Goal: Task Accomplishment & Management: Complete application form

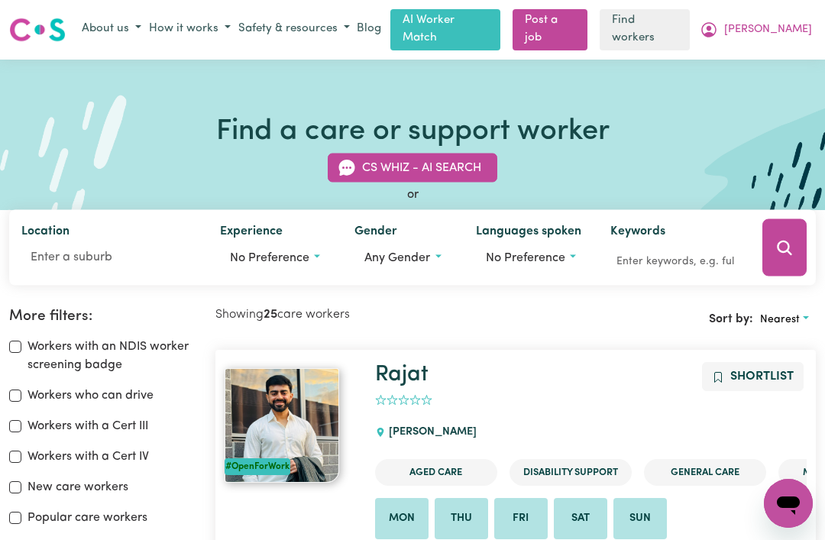
click at [795, 29] on span "[PERSON_NAME]" at bounding box center [768, 29] width 88 height 17
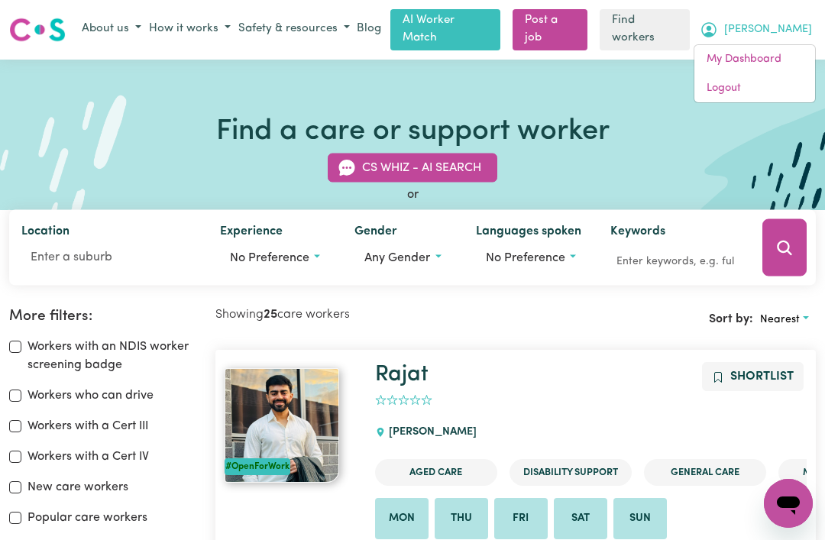
click at [766, 57] on link "My Dashboard" at bounding box center [755, 59] width 121 height 29
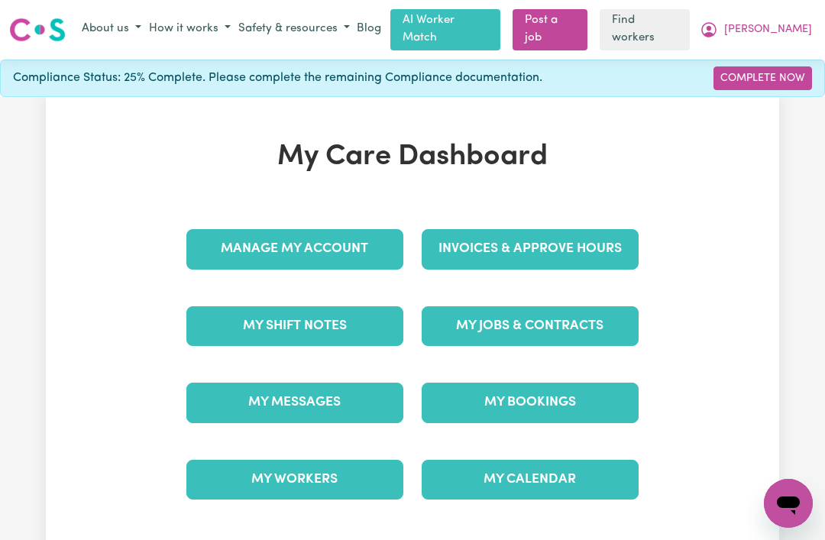
click at [219, 397] on link "My Messages" at bounding box center [294, 403] width 217 height 40
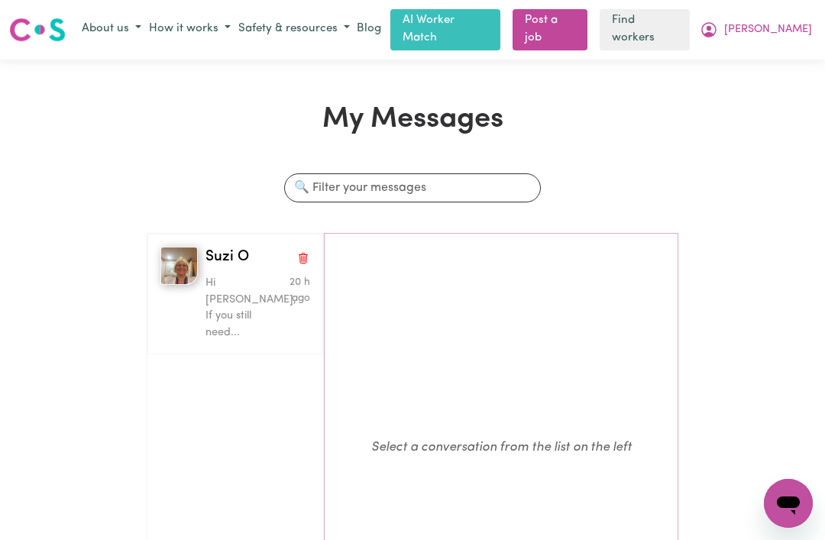
click at [170, 302] on div "button" at bounding box center [178, 294] width 37 height 94
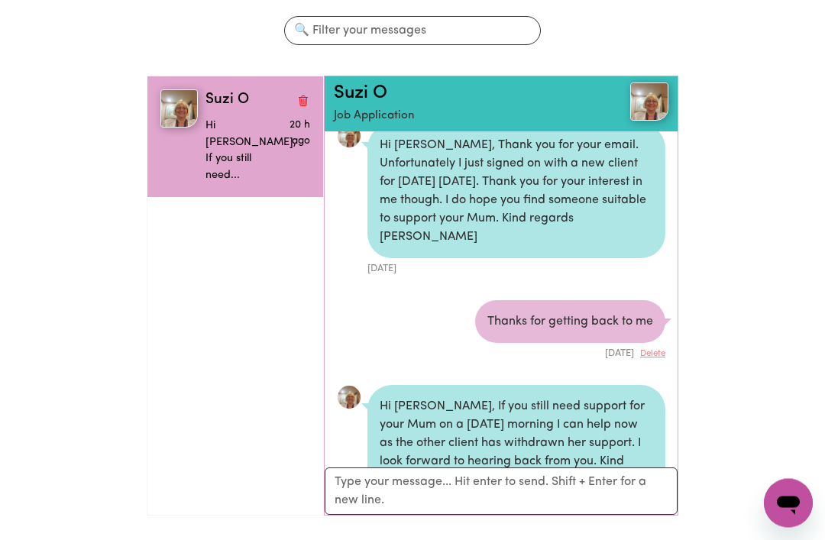
scroll to position [158, 0]
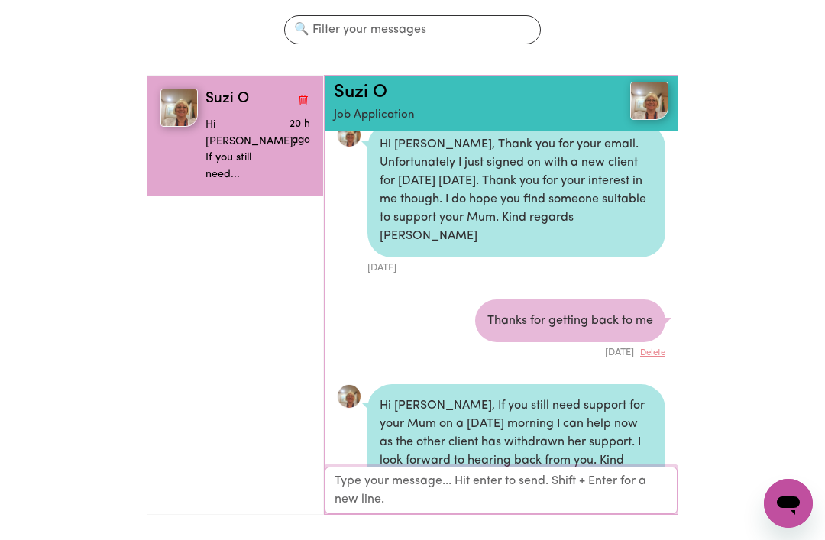
click at [364, 488] on textarea "Your reply" at bounding box center [501, 490] width 353 height 47
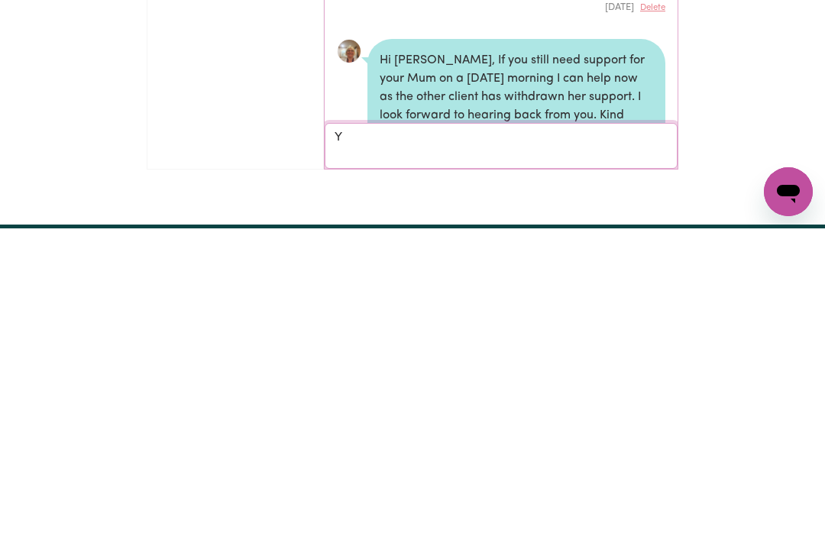
scroll to position [659, 0]
type textarea "Yes please!"
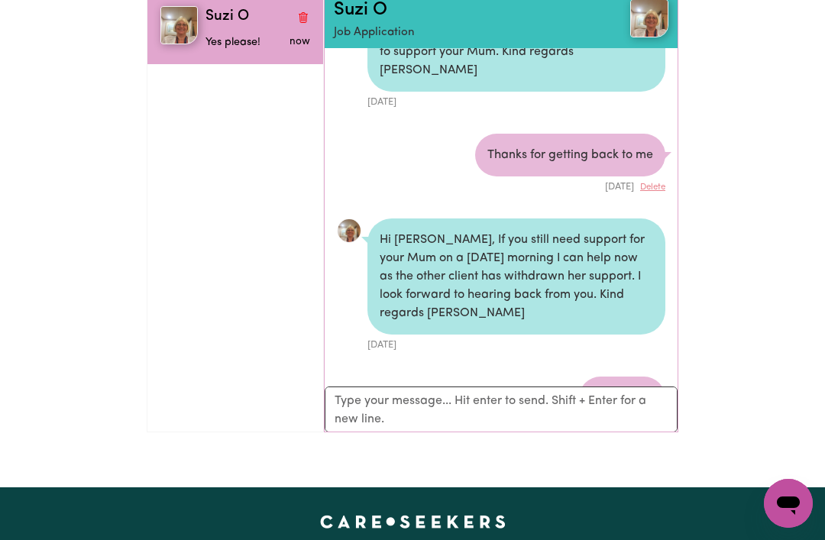
scroll to position [241, 0]
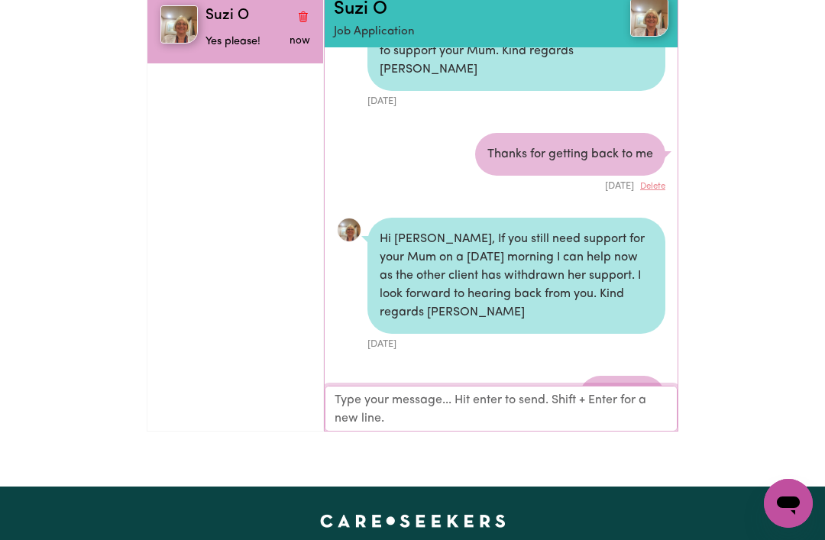
click at [357, 401] on textarea "Your reply" at bounding box center [501, 408] width 353 height 46
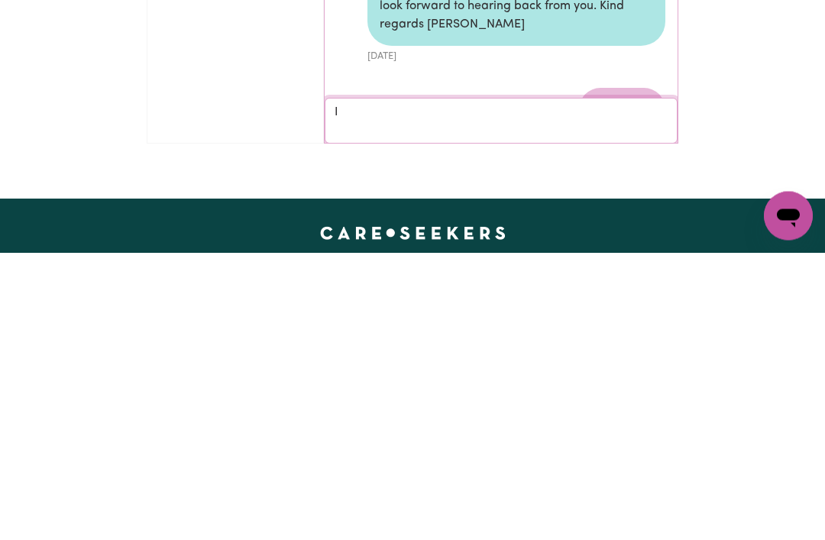
type textarea "I"
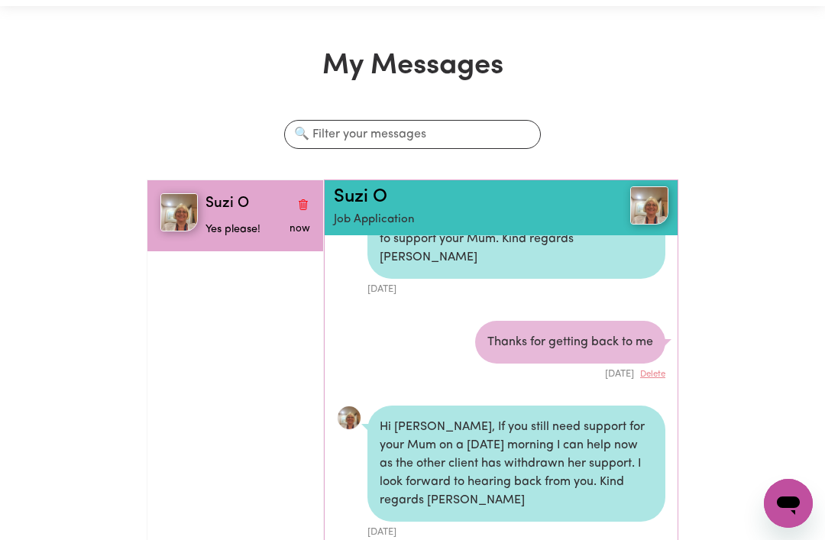
scroll to position [0, 0]
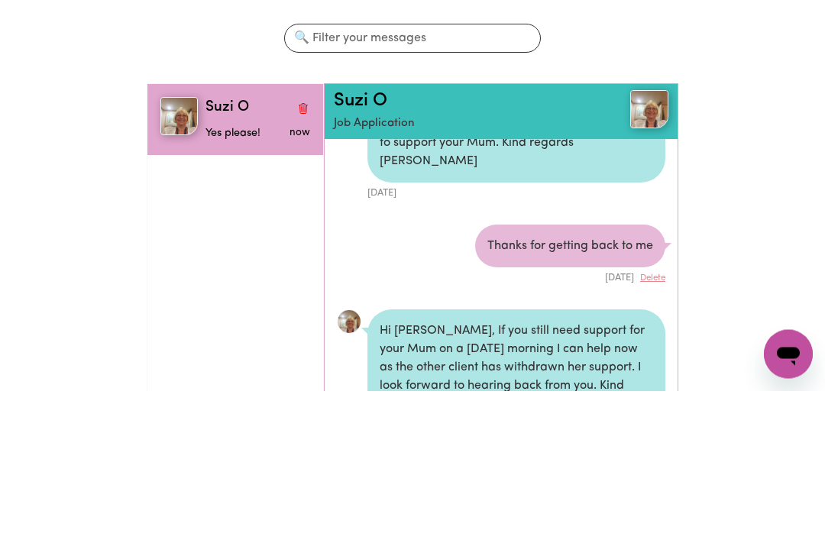
click at [224, 247] on span "Suzi O" at bounding box center [228, 258] width 44 height 22
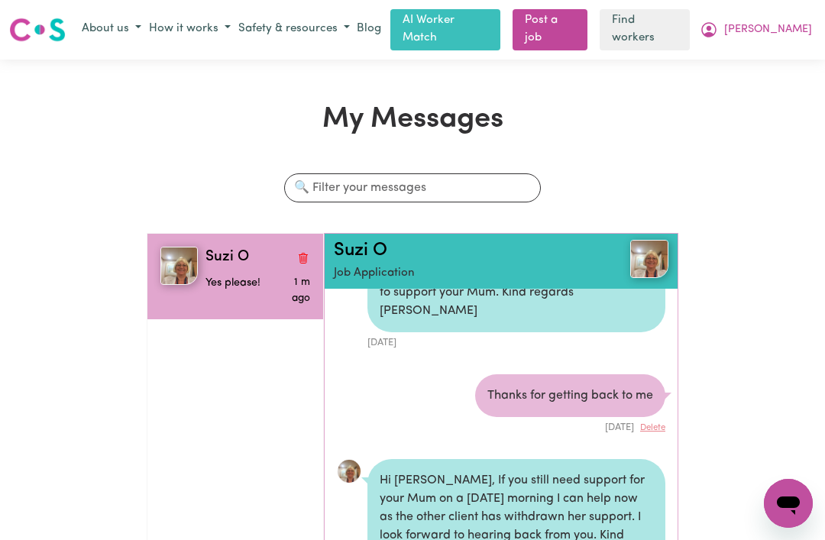
click at [790, 33] on span "[PERSON_NAME]" at bounding box center [768, 29] width 88 height 17
click at [724, 67] on link "My Dashboard" at bounding box center [755, 59] width 121 height 29
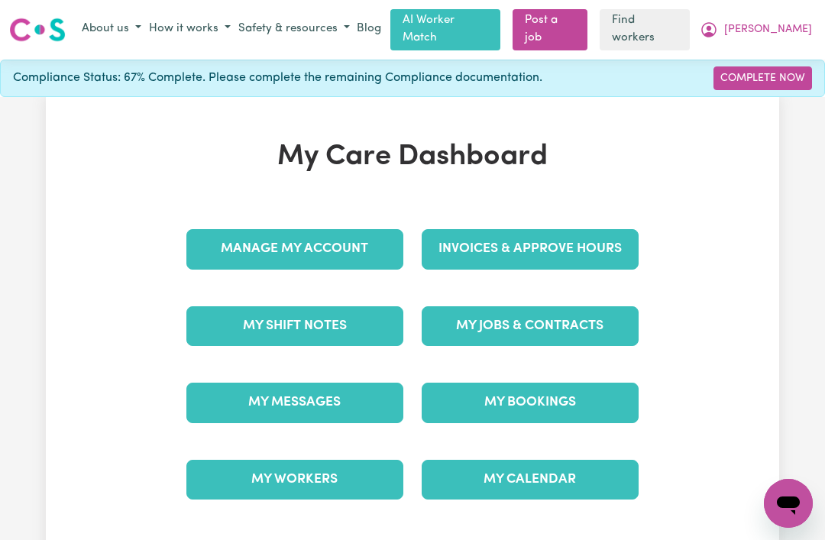
click at [474, 318] on link "My Jobs & Contracts" at bounding box center [530, 326] width 217 height 40
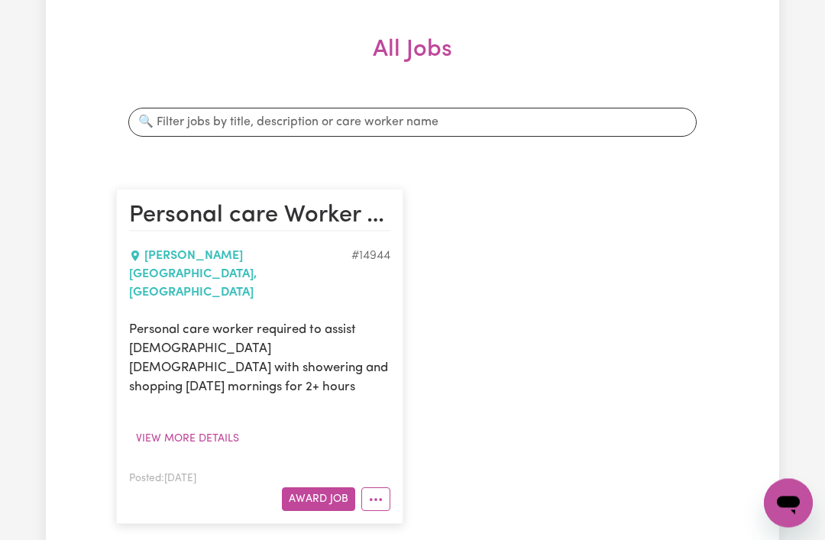
scroll to position [219, 0]
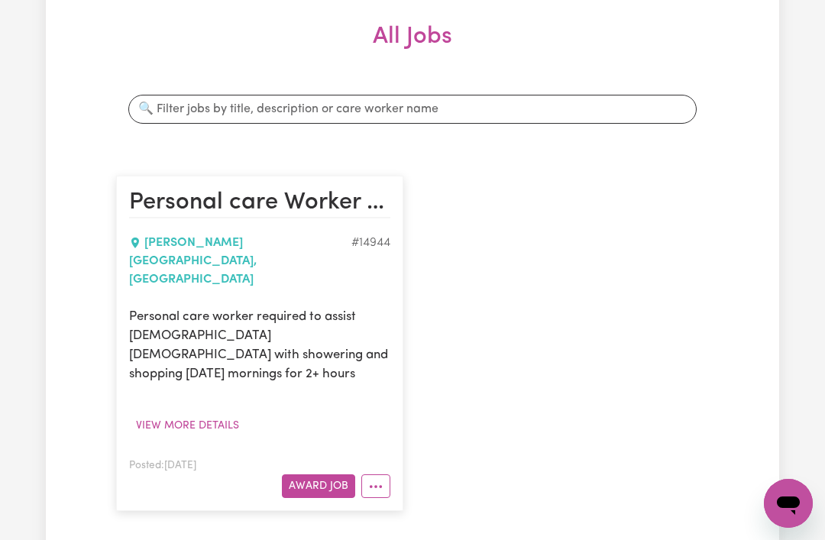
click at [310, 475] on button "Award Job" at bounding box center [318, 487] width 73 height 24
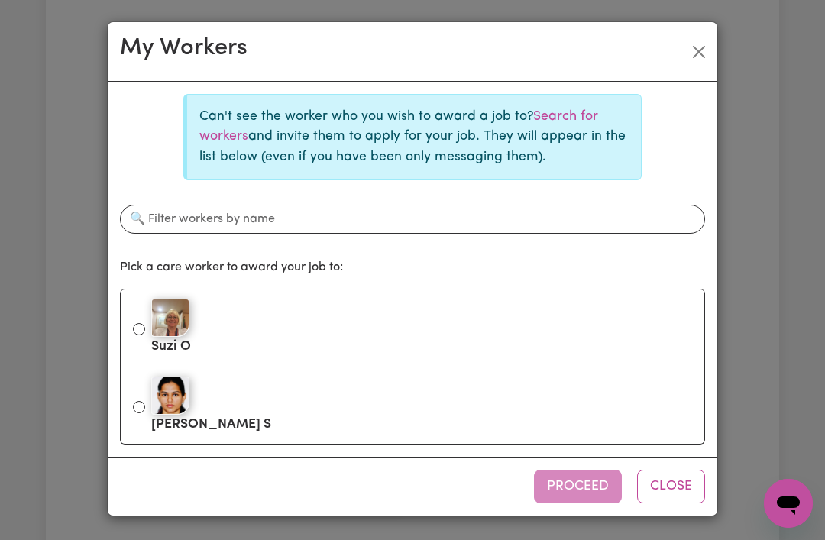
click at [144, 331] on input "Suzi O" at bounding box center [139, 329] width 12 height 12
radio input "true"
click at [572, 485] on button "Proceed" at bounding box center [578, 487] width 88 height 34
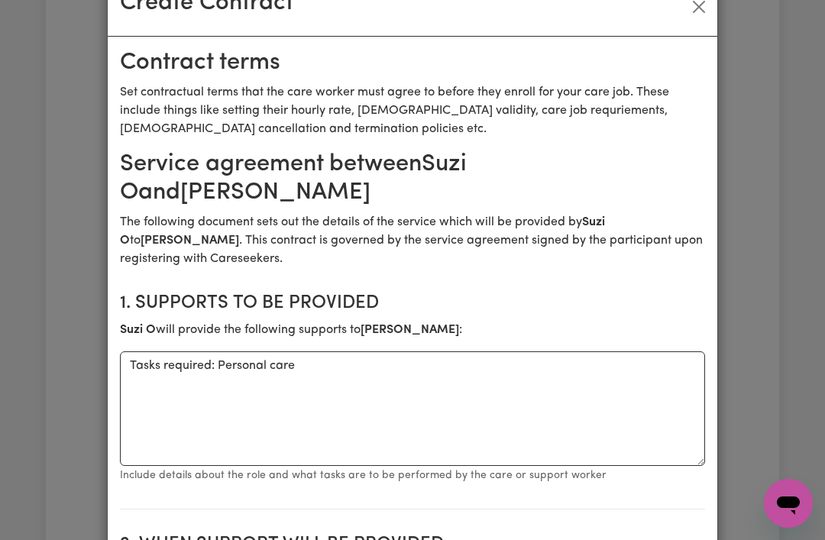
scroll to position [47, 0]
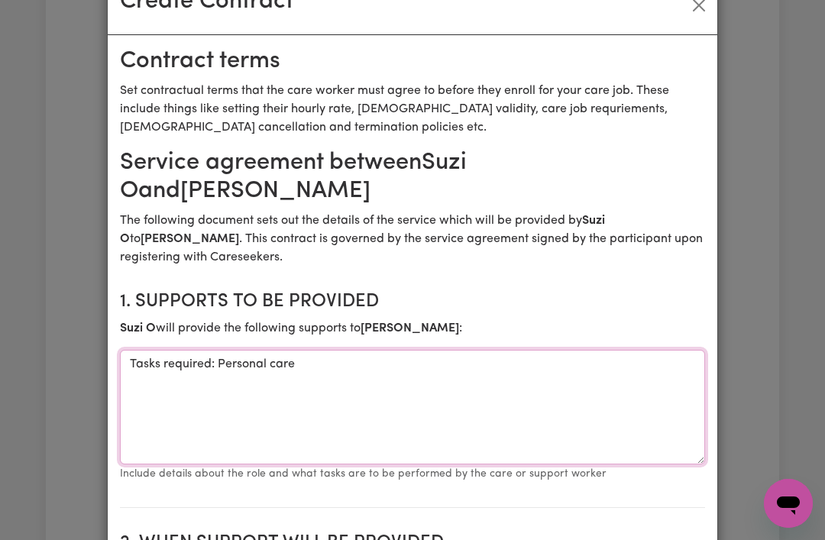
click at [323, 364] on textarea "Tasks required: Personal care" at bounding box center [412, 407] width 585 height 115
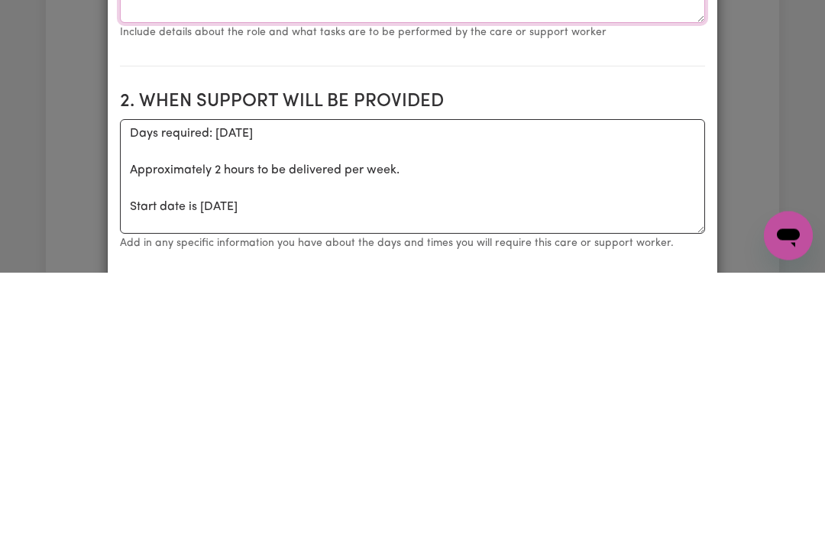
scroll to position [228, 0]
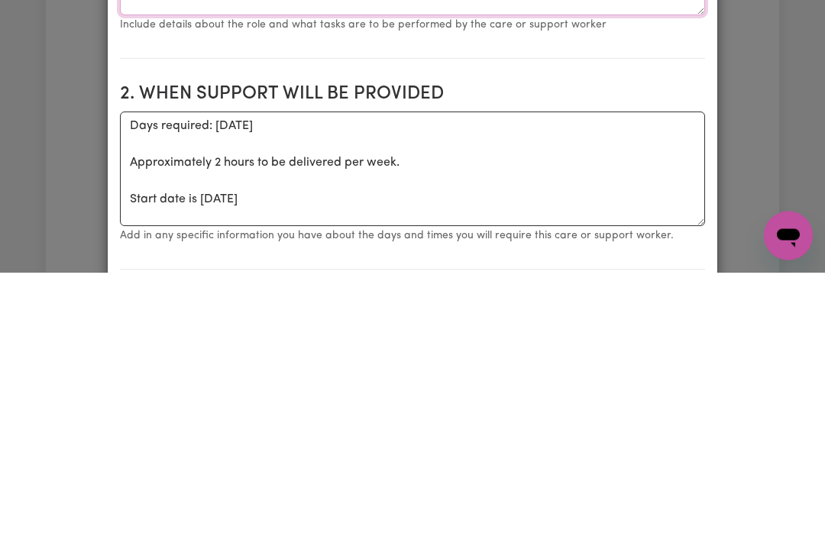
type textarea "Tasks required: Personal care and shopping - taking [PERSON_NAME] to the local …"
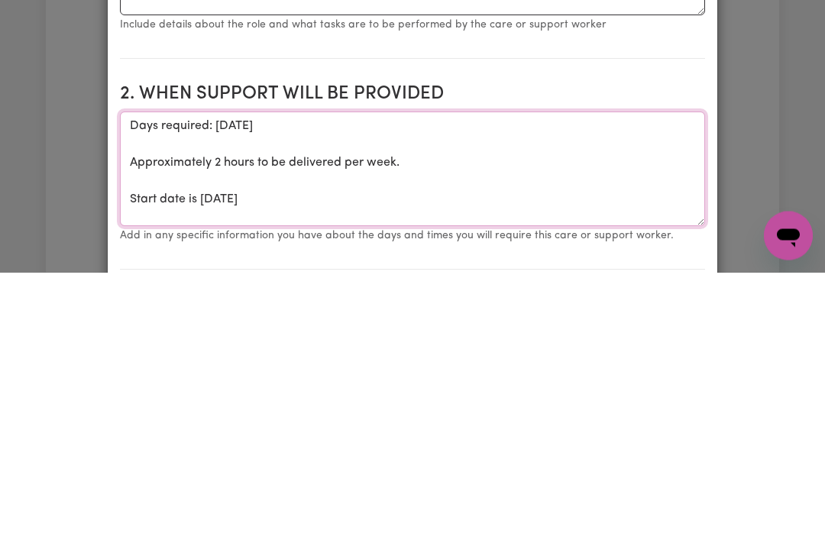
click at [329, 380] on textarea "Days required: [DATE] Approximately 2 hours to be delivered per week. Start dat…" at bounding box center [412, 437] width 585 height 115
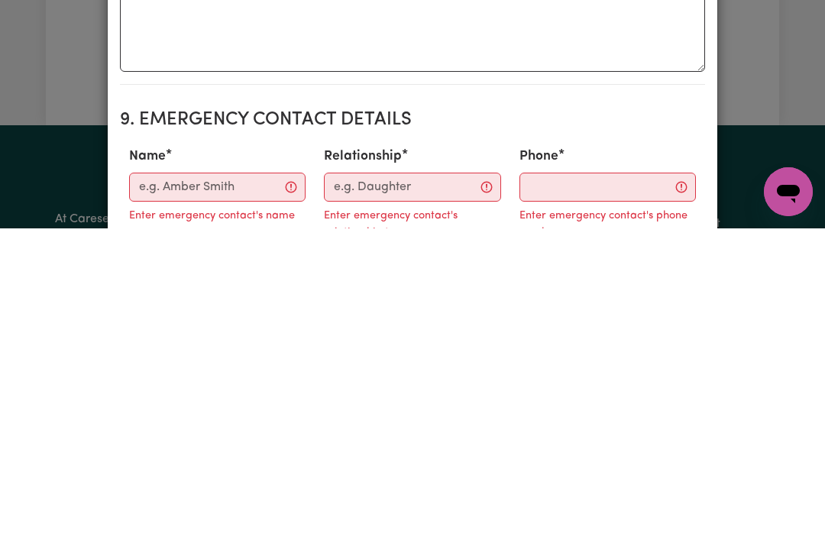
scroll to position [1485, 0]
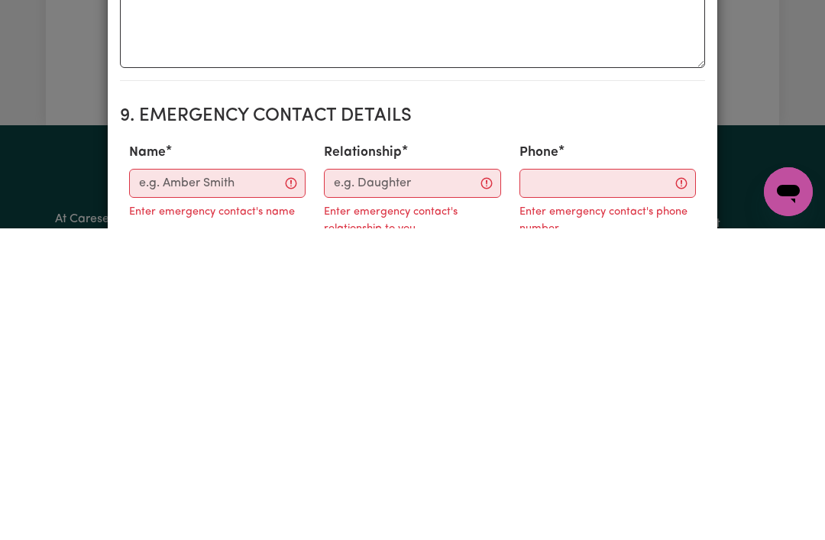
type textarea "Days required: [DATE] Approximately 2 hours to be delivered per week. Start dat…"
click at [245, 481] on input "Name" at bounding box center [217, 495] width 177 height 29
type input "[PERSON_NAME]"
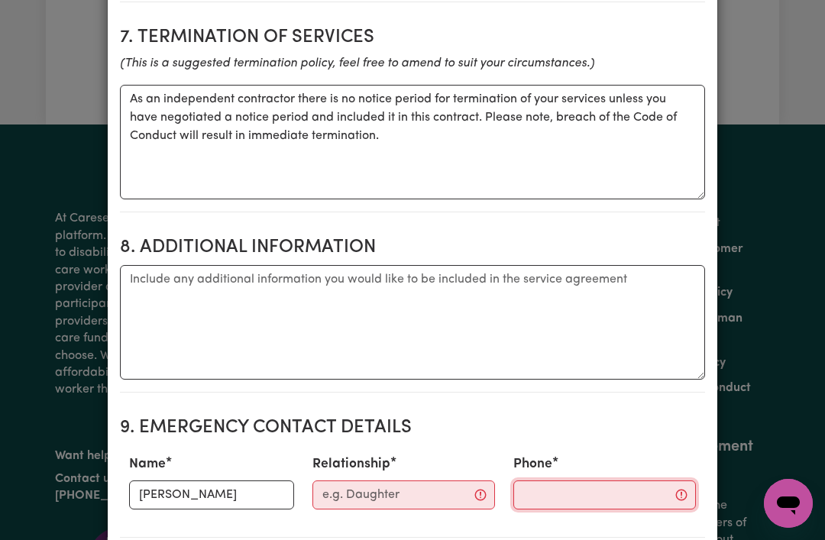
click at [524, 488] on input "Phone" at bounding box center [605, 495] width 183 height 29
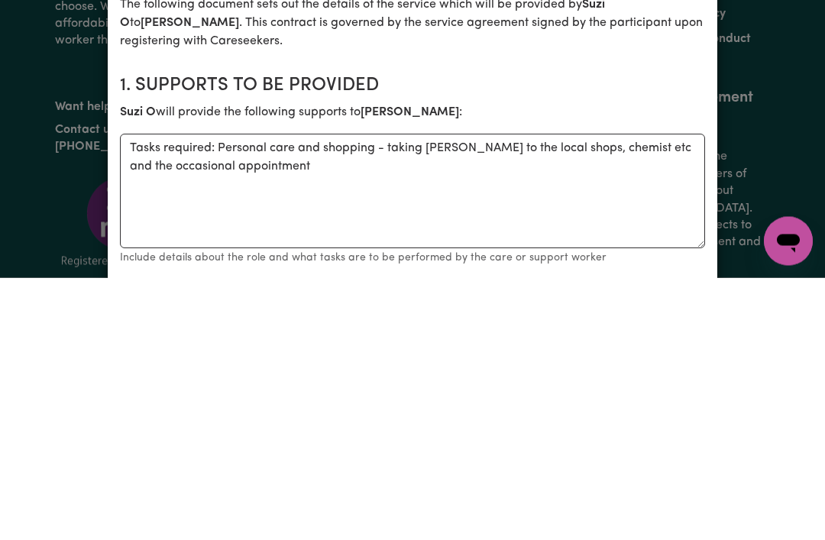
scroll to position [0, 0]
type input "0418885978"
click at [37, 115] on div "Create Contract Contract terms Set contractual terms that the care worker must …" at bounding box center [412, 270] width 825 height 540
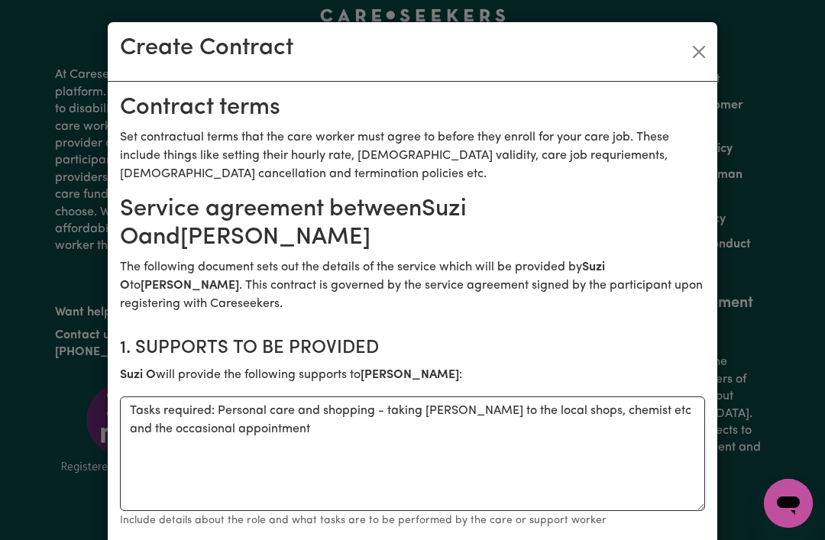
click at [701, 52] on button "Close" at bounding box center [699, 52] width 24 height 24
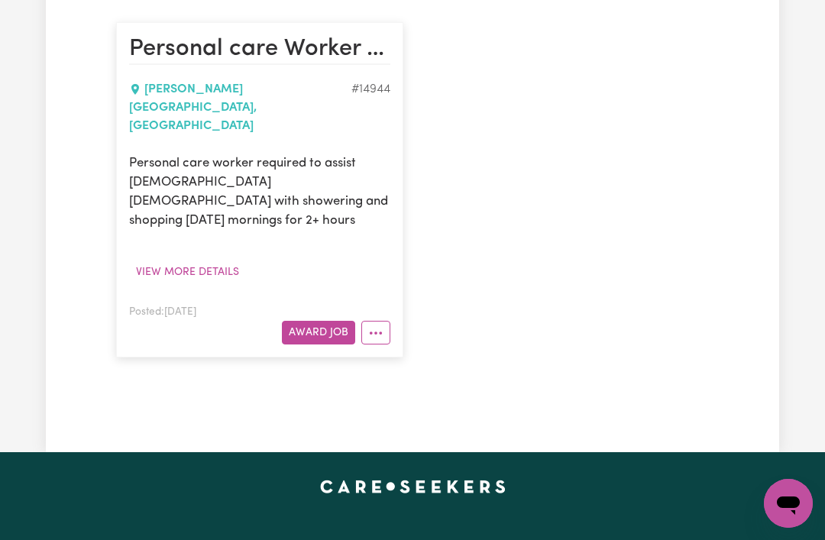
scroll to position [367, 0]
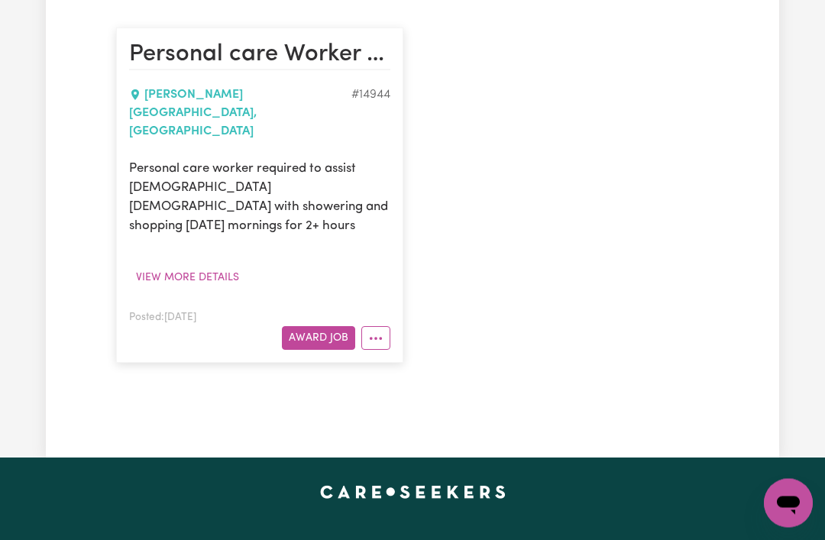
click at [378, 332] on icon "More options" at bounding box center [375, 339] width 15 height 15
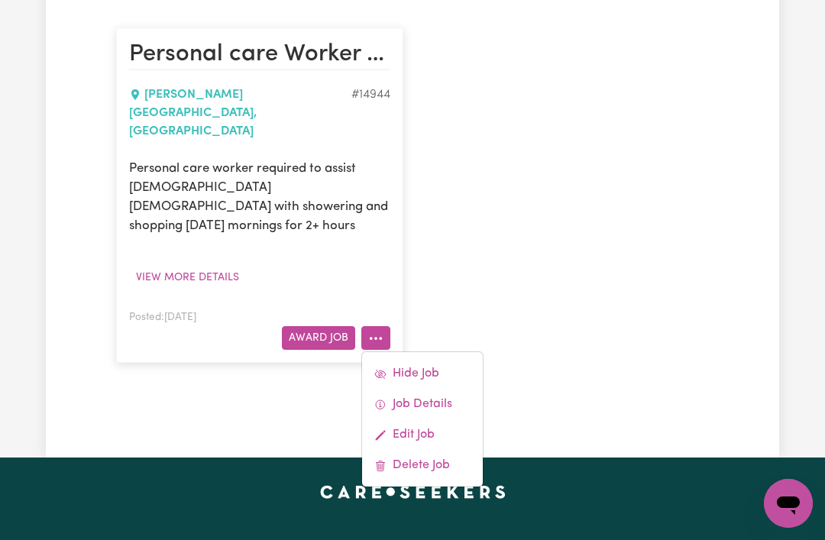
click at [290, 339] on div "Jobs & Contracts All Jobs Awarded Job Applications All Jobs Search jobs Persona…" at bounding box center [412, 75] width 611 height 681
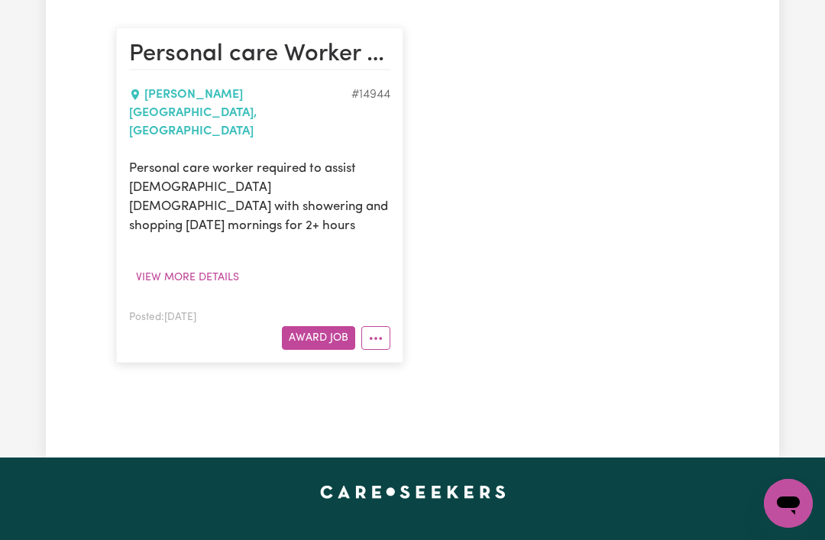
click at [309, 326] on button "Award Job" at bounding box center [318, 338] width 73 height 24
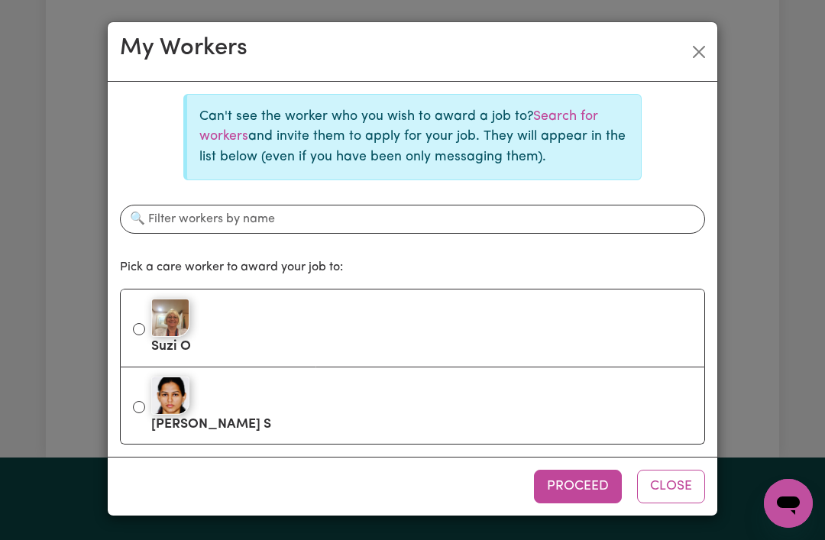
click at [138, 324] on input "Suzi O" at bounding box center [139, 329] width 12 height 12
radio input "true"
click at [67, 160] on div "My Workers Can't see the worker who you wish to award a job to? Search for work…" at bounding box center [412, 270] width 825 height 540
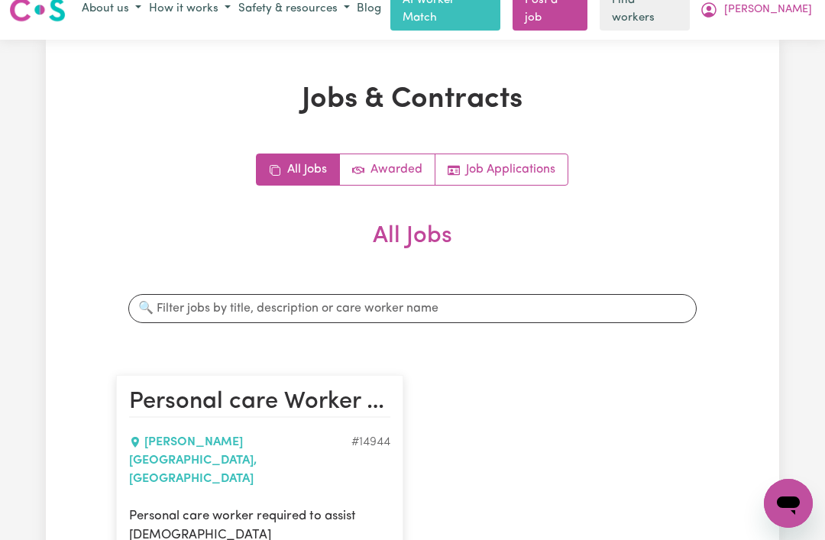
scroll to position [0, 0]
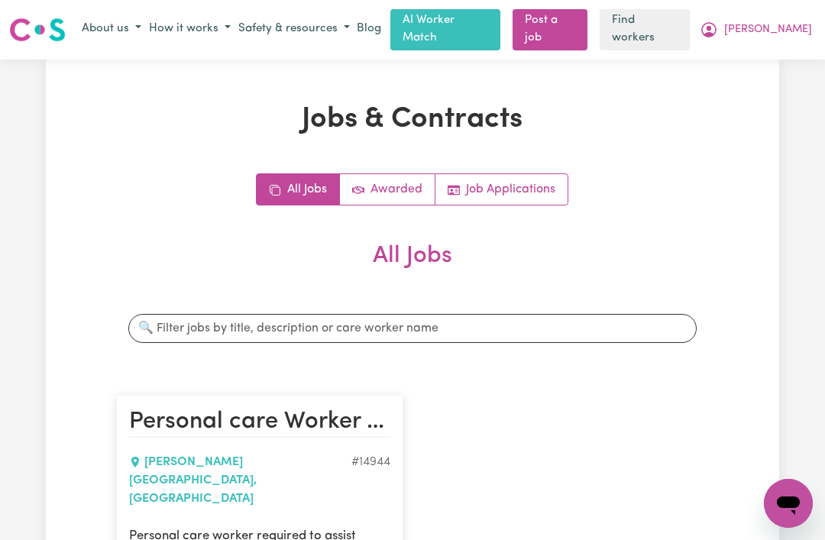
click at [689, 28] on link "Find workers" at bounding box center [645, 29] width 90 height 41
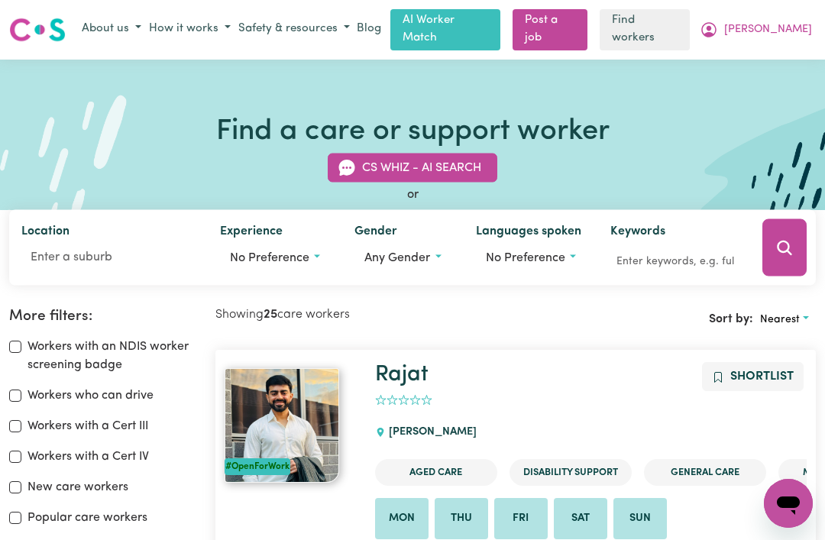
click at [789, 31] on span "[PERSON_NAME]" at bounding box center [768, 29] width 88 height 17
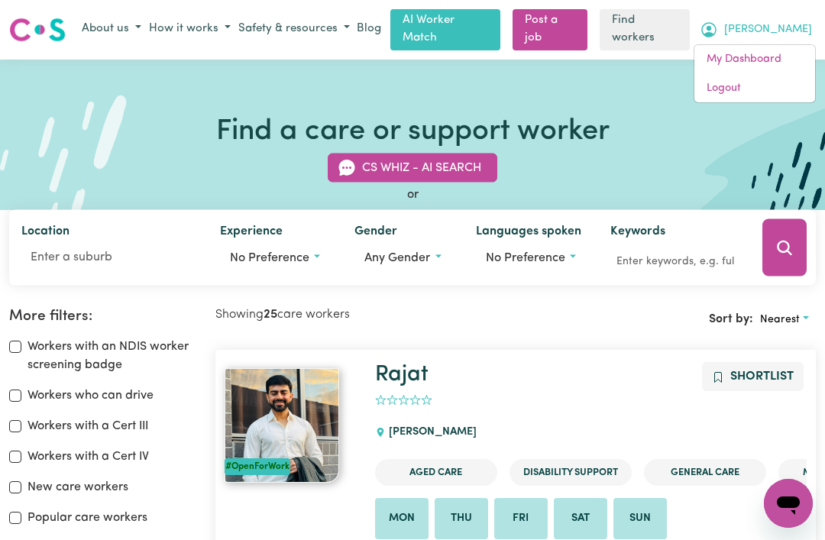
click at [724, 56] on link "My Dashboard" at bounding box center [755, 59] width 121 height 29
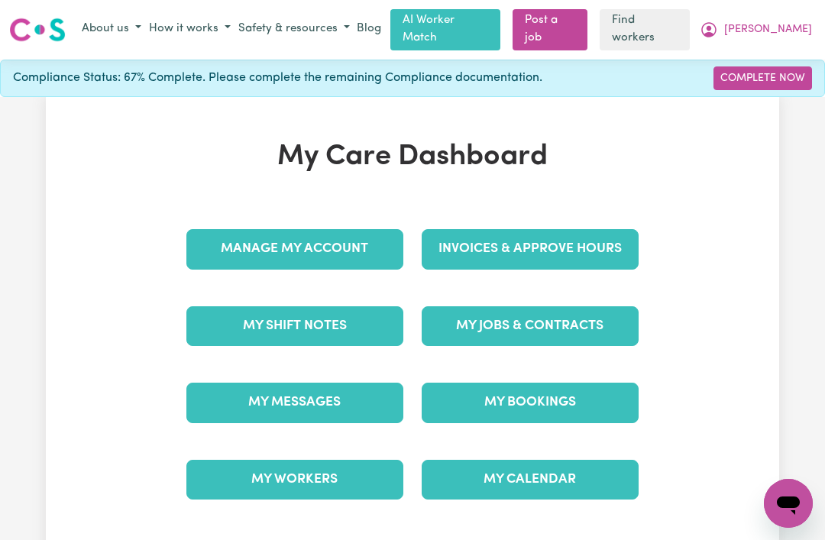
click at [267, 402] on link "My Messages" at bounding box center [294, 403] width 217 height 40
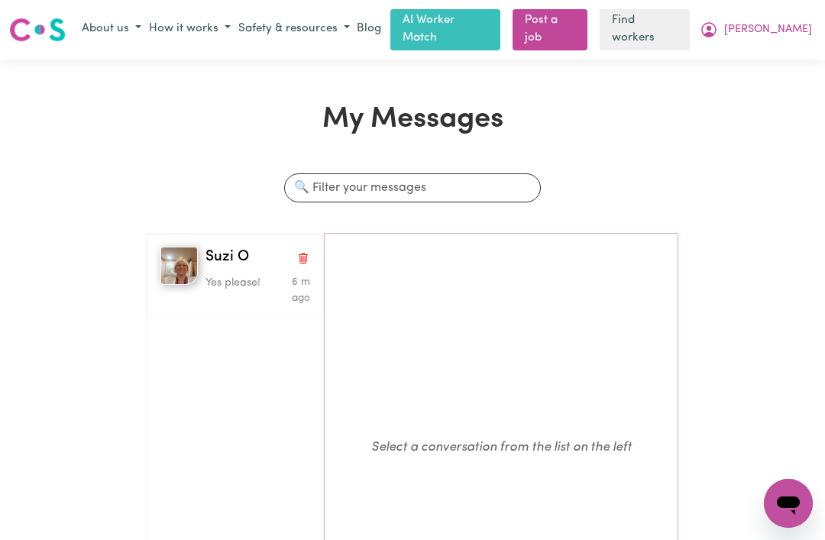
click at [219, 254] on span "Suzi O" at bounding box center [228, 258] width 44 height 22
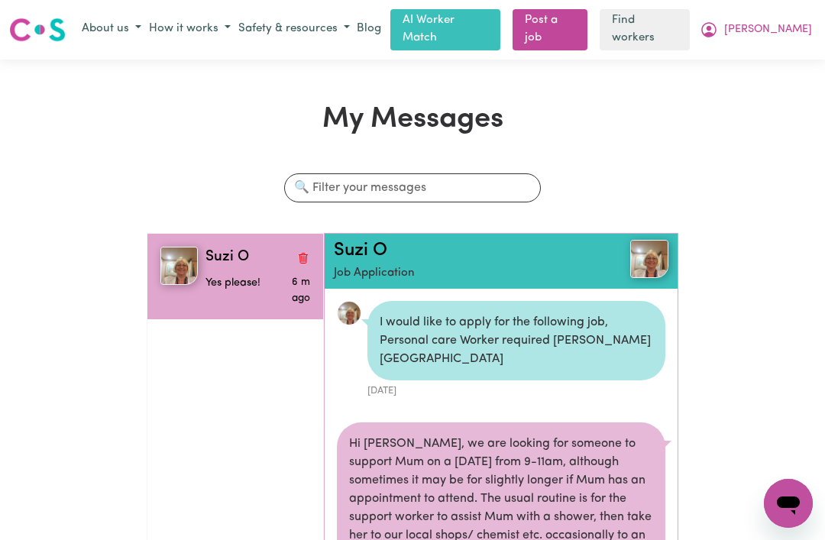
scroll to position [745, 0]
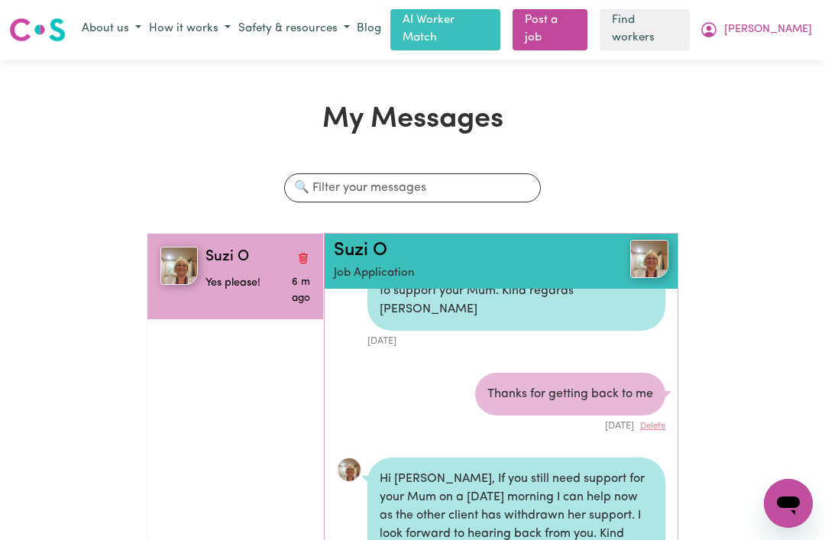
click at [643, 258] on img at bounding box center [649, 259] width 38 height 38
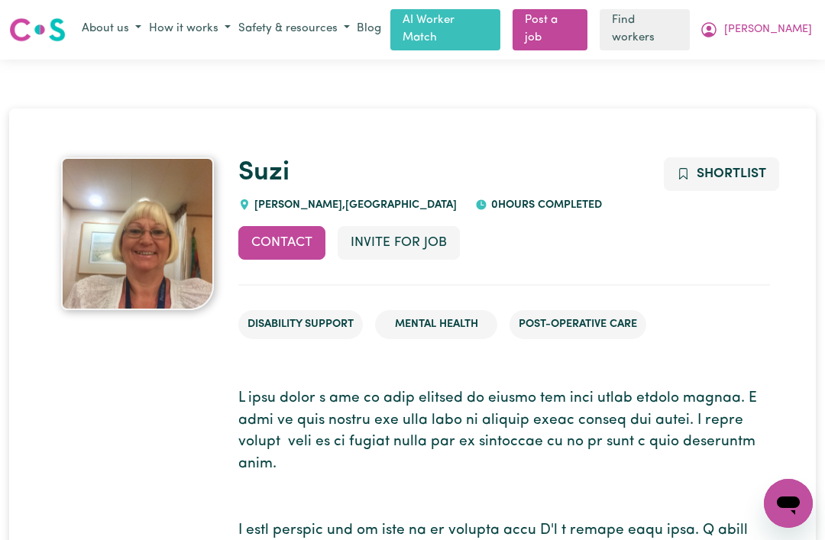
click at [791, 31] on span "[PERSON_NAME]" at bounding box center [768, 29] width 88 height 17
click at [719, 54] on link "My Dashboard" at bounding box center [755, 59] width 121 height 29
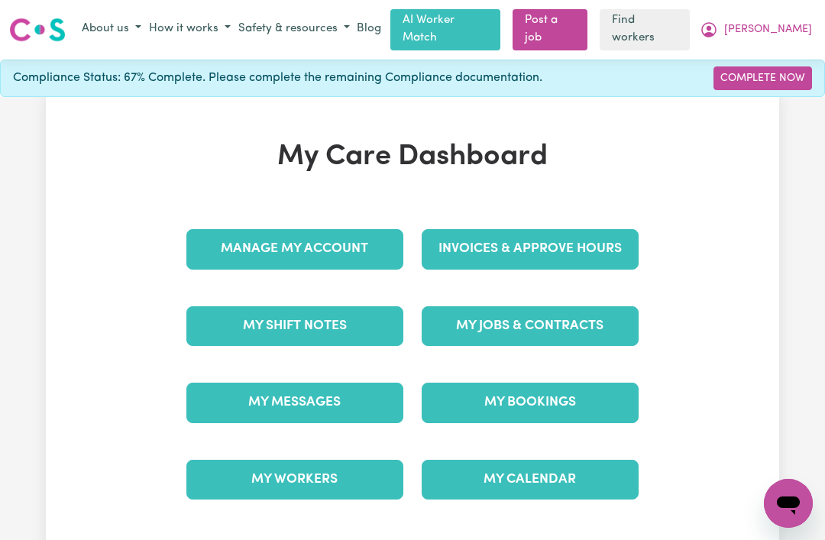
click at [461, 306] on link "My Jobs & Contracts" at bounding box center [530, 326] width 217 height 40
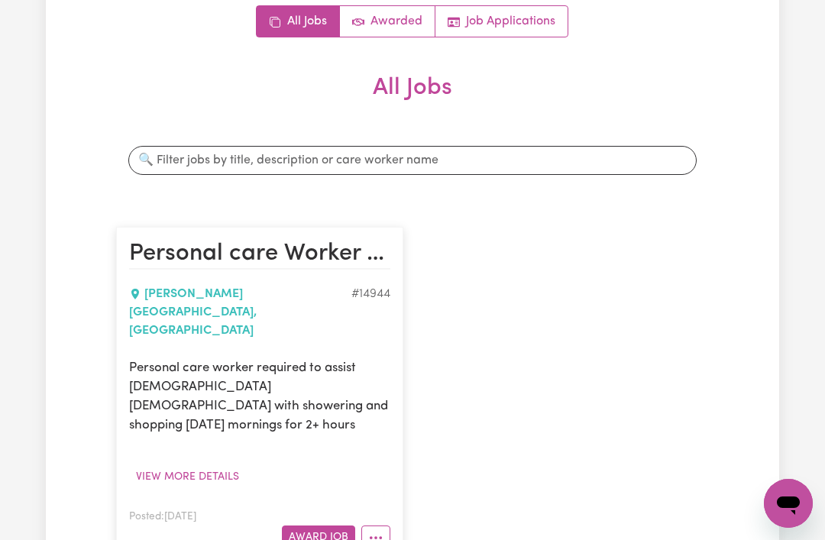
scroll to position [170, 0]
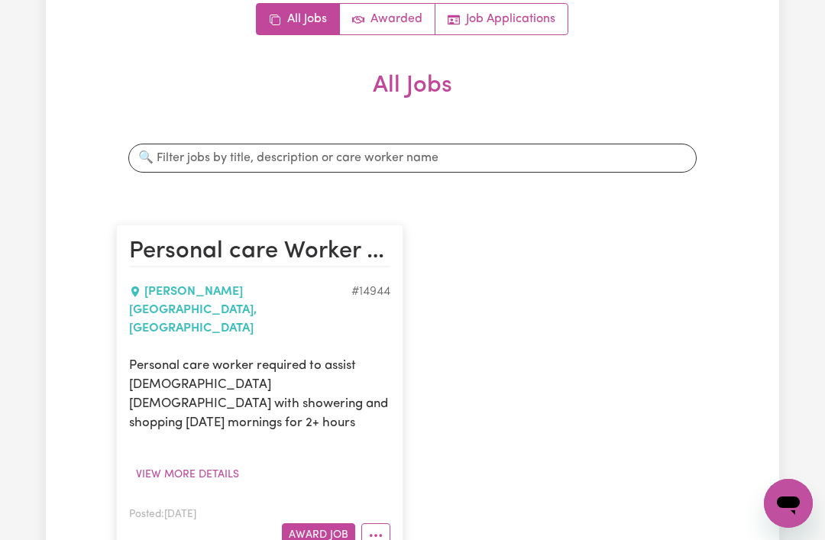
click at [319, 524] on button "Award Job" at bounding box center [318, 536] width 73 height 24
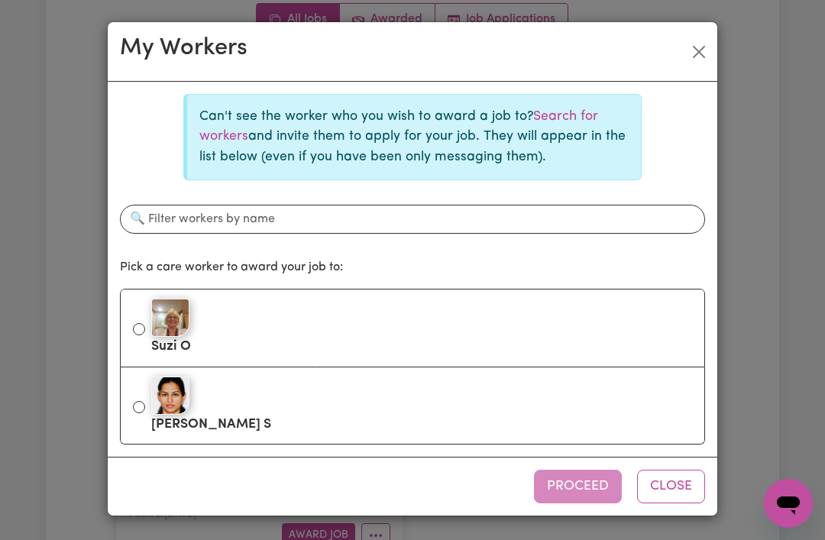
click at [142, 327] on input "Suzi O" at bounding box center [139, 329] width 12 height 12
radio input "true"
click at [562, 491] on button "Proceed" at bounding box center [578, 487] width 88 height 34
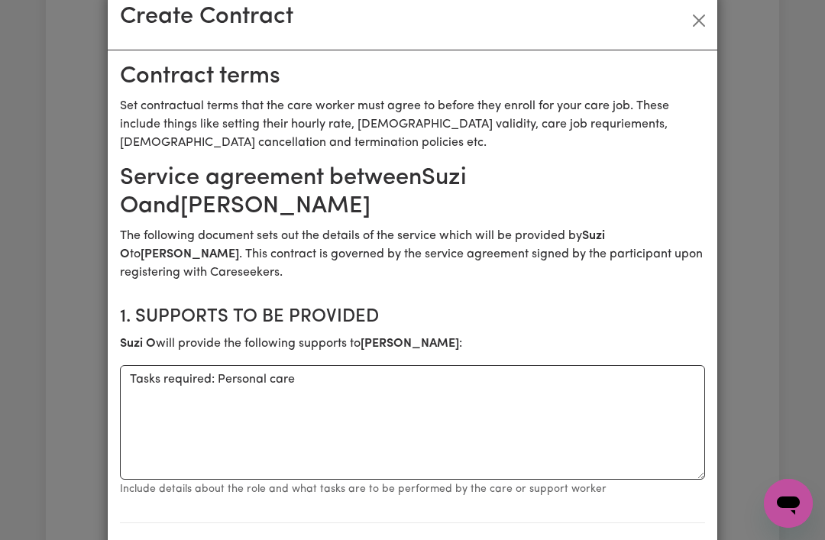
scroll to position [34, 0]
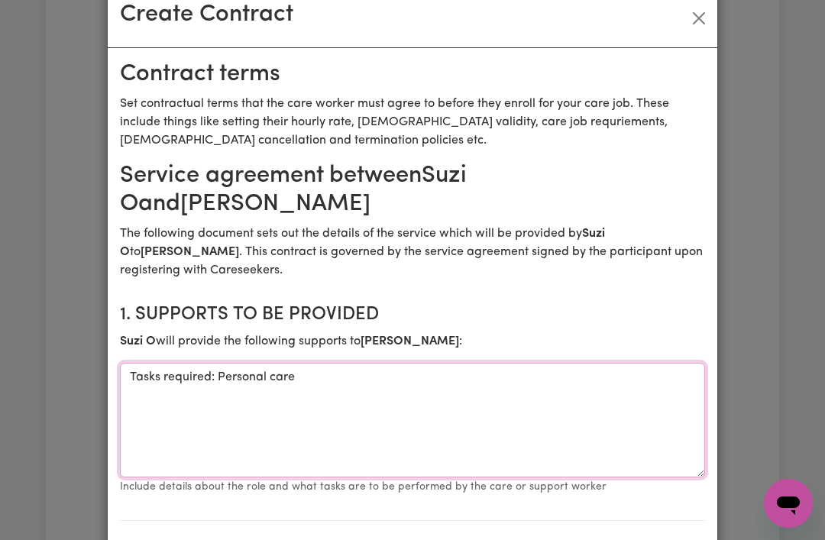
click at [329, 387] on textarea "Tasks required: Personal care" at bounding box center [412, 420] width 585 height 115
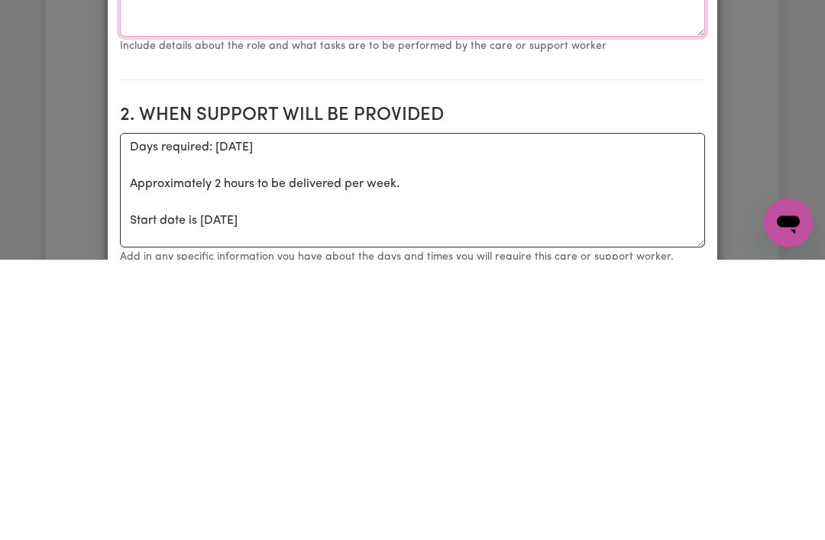
scroll to position [231, 0]
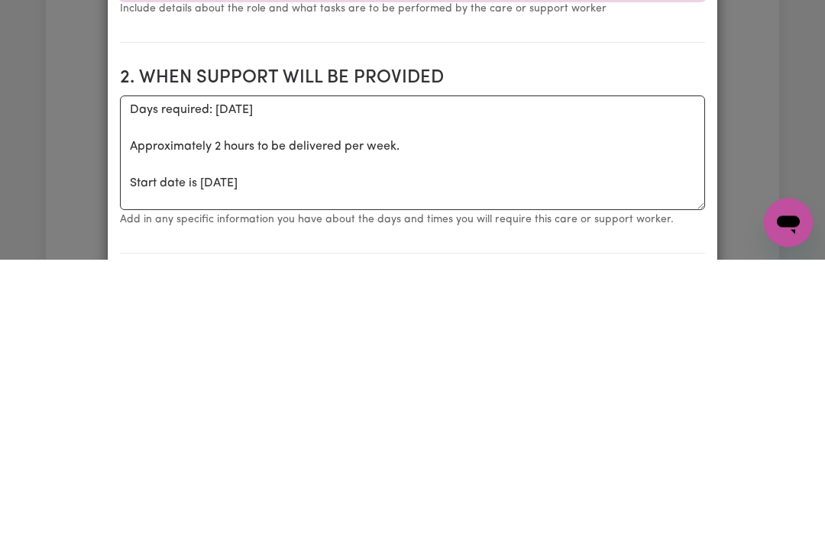
type textarea "Tasks required: Personal care and assistance with shopping and appointments"
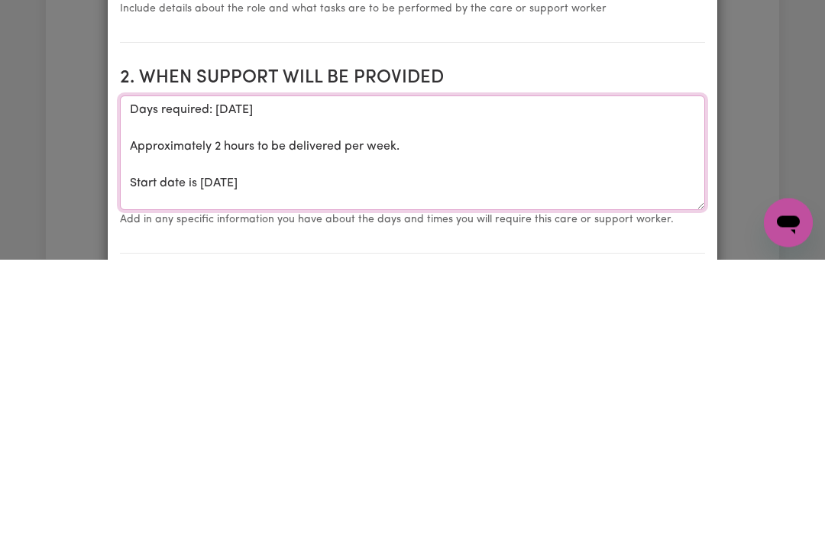
click at [274, 377] on textarea "Days required: [DATE] Approximately 2 hours to be delivered per week. Start dat…" at bounding box center [412, 434] width 585 height 115
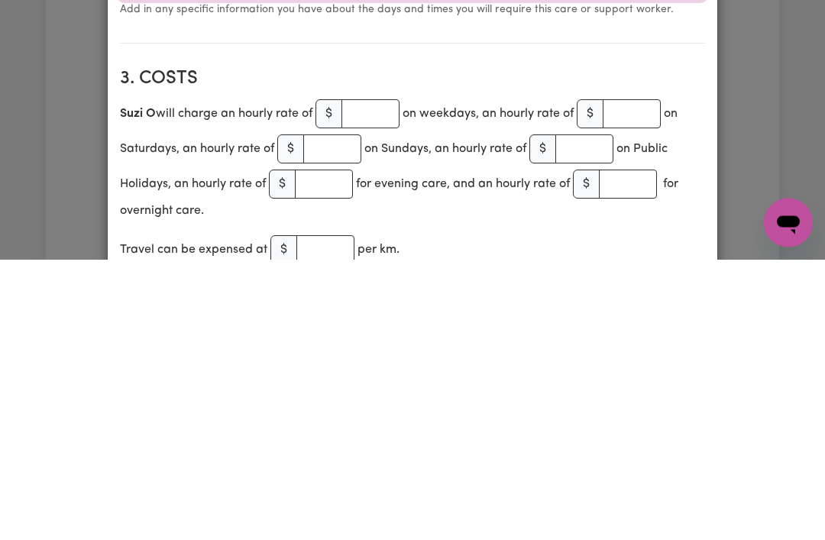
scroll to position [443, 0]
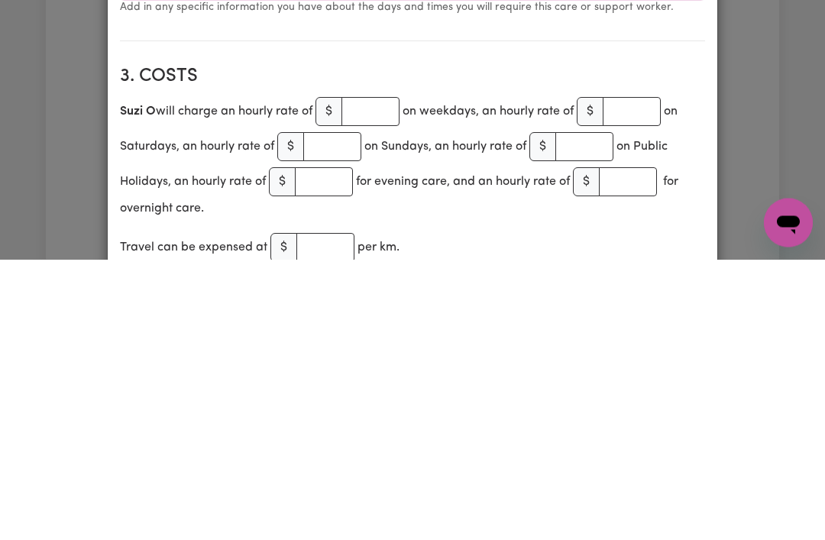
type textarea "Days required: [DATE] Approximately 2 hours to be delivered per week. Start dat…"
click at [368, 378] on input "number" at bounding box center [371, 392] width 58 height 29
type input "55"
click at [643, 378] on input "number" at bounding box center [632, 392] width 58 height 29
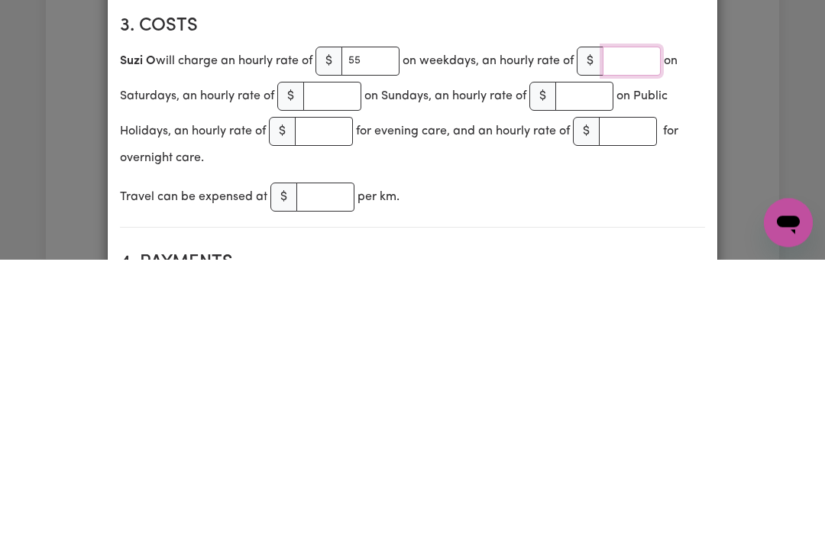
scroll to position [494, 0]
click at [320, 362] on input "number" at bounding box center [332, 376] width 58 height 29
click at [598, 362] on input "number" at bounding box center [585, 376] width 58 height 29
click at [337, 397] on input "number" at bounding box center [324, 411] width 58 height 29
click at [650, 397] on input "number" at bounding box center [628, 411] width 58 height 29
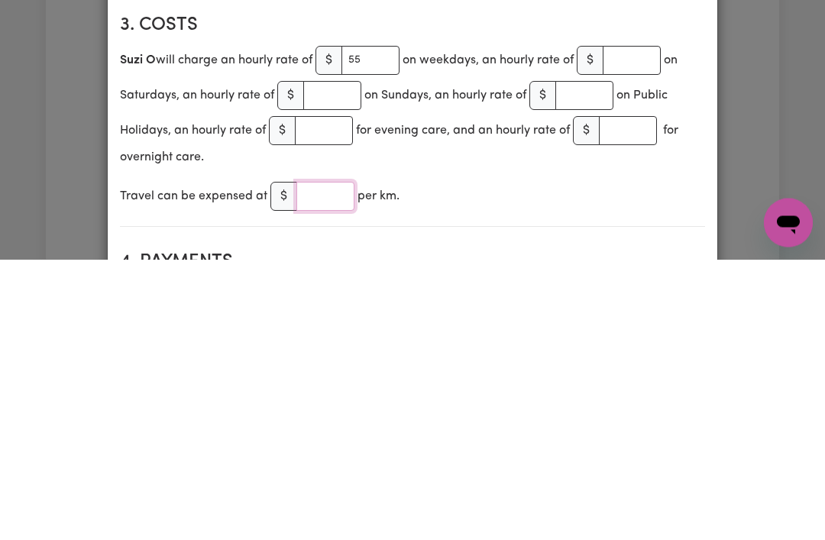
click at [323, 463] on input "number" at bounding box center [326, 477] width 58 height 29
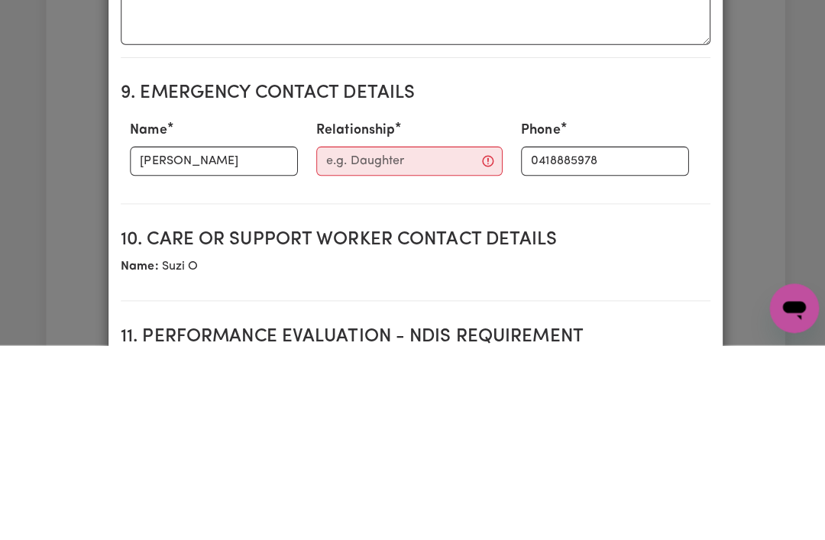
scroll to position [1629, 0]
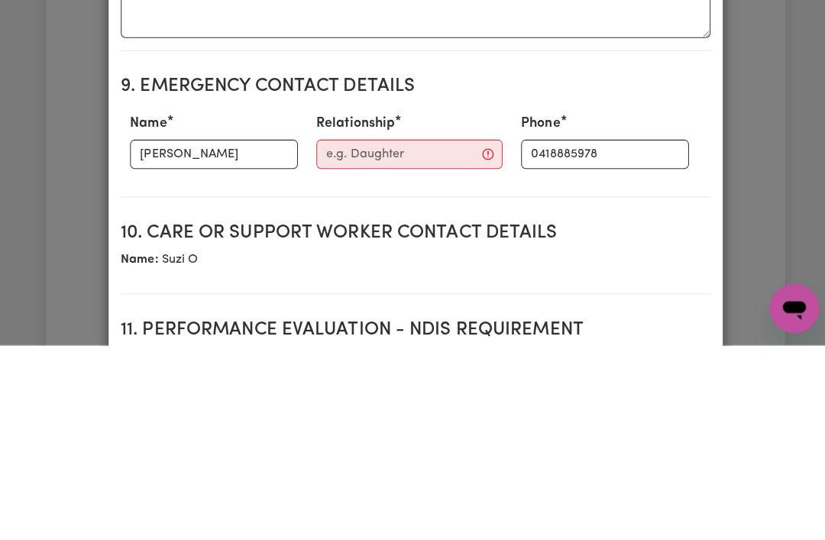
type input "1.05"
click at [388, 336] on input "Relationship" at bounding box center [406, 350] width 185 height 29
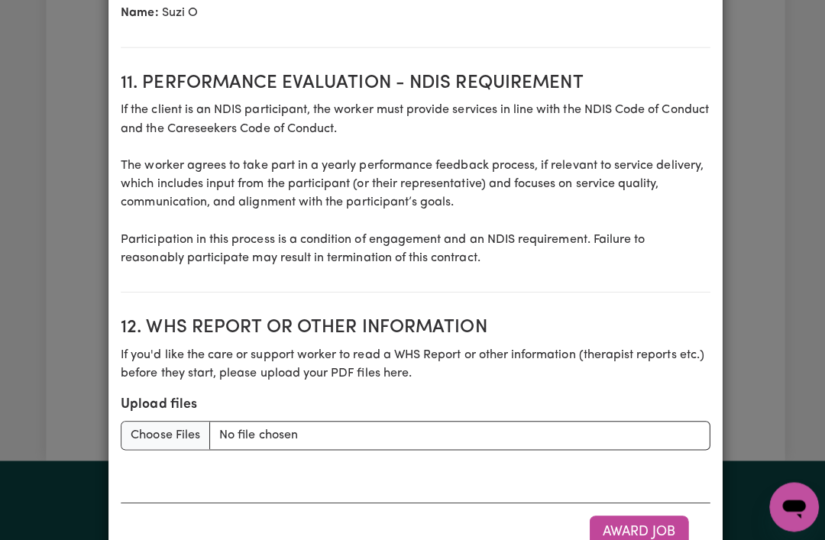
scroll to position [2071, 0]
type input "Daughter"
click at [615, 524] on button "Award Job" at bounding box center [634, 530] width 99 height 34
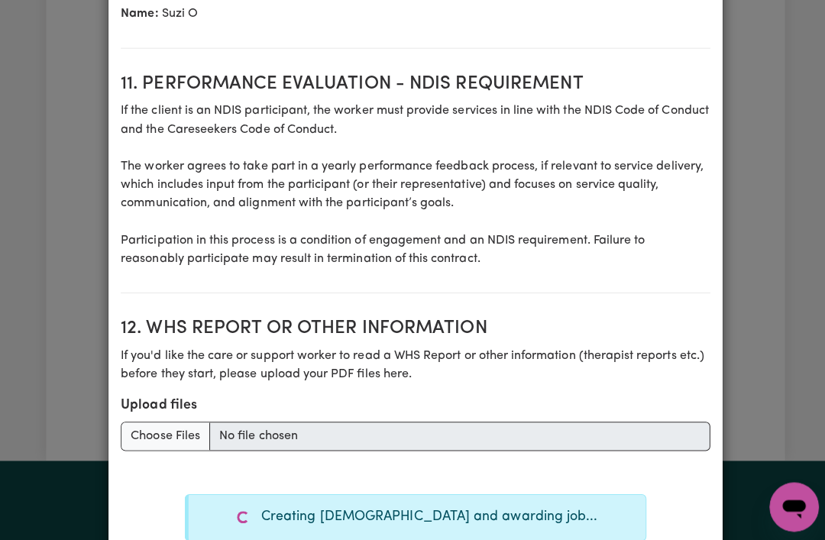
type textarea "Tasks required: Personal care"
type textarea "Days required: [DATE] Approximately 2 hours to be delivered per week. Start dat…"
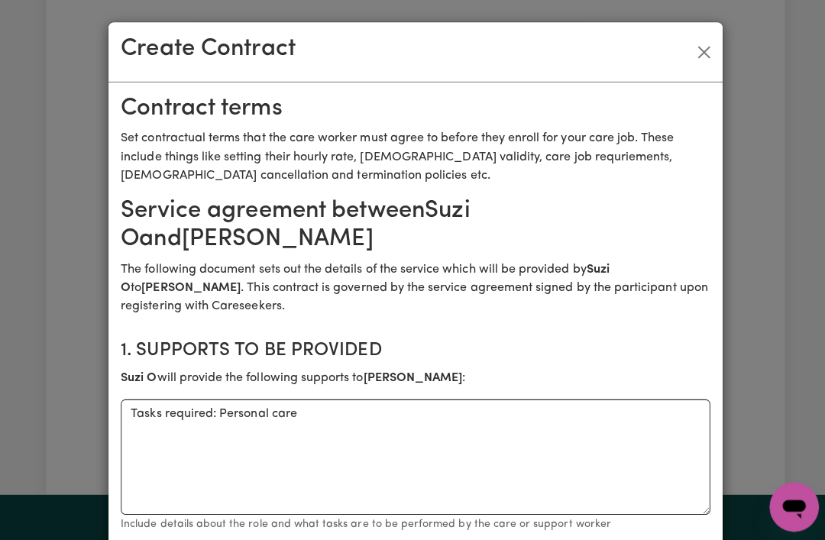
scroll to position [0, 0]
click at [696, 55] on button "Close" at bounding box center [699, 52] width 24 height 24
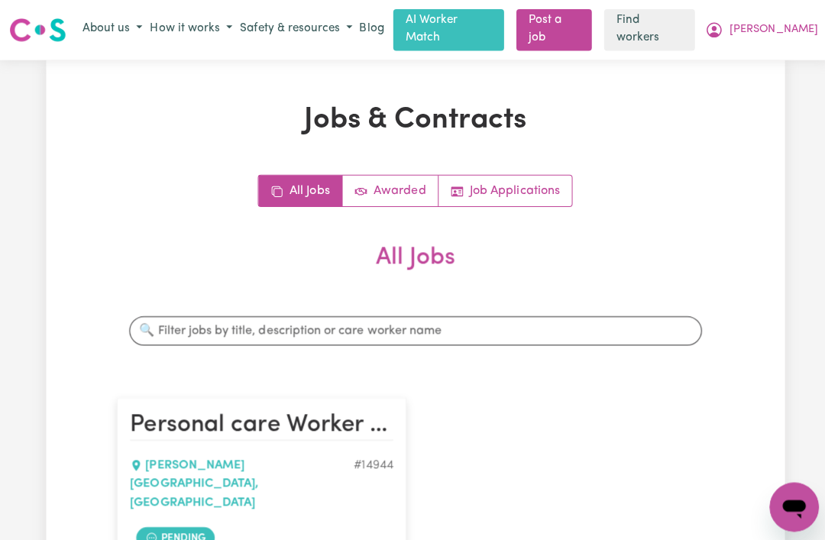
click at [784, 31] on span "[PERSON_NAME]" at bounding box center [768, 29] width 88 height 17
click at [710, 57] on link "My Dashboard" at bounding box center [755, 59] width 121 height 29
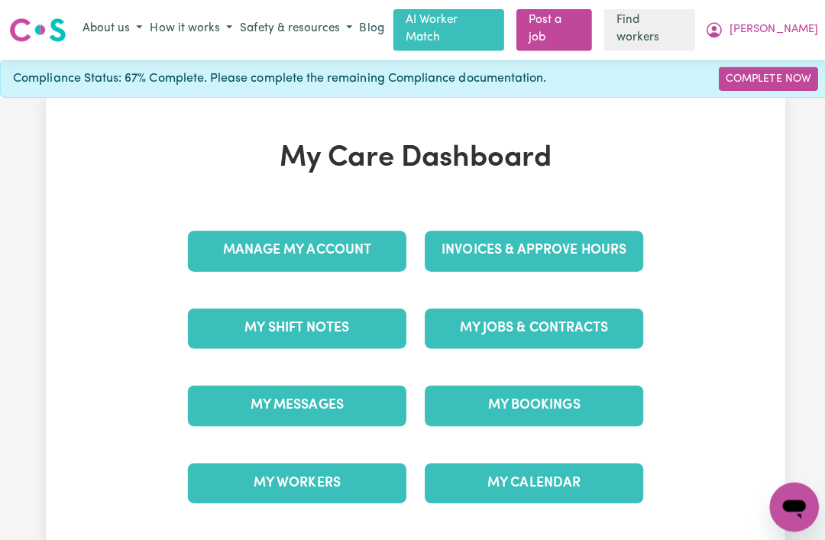
click at [454, 319] on link "My Jobs & Contracts" at bounding box center [530, 326] width 217 height 40
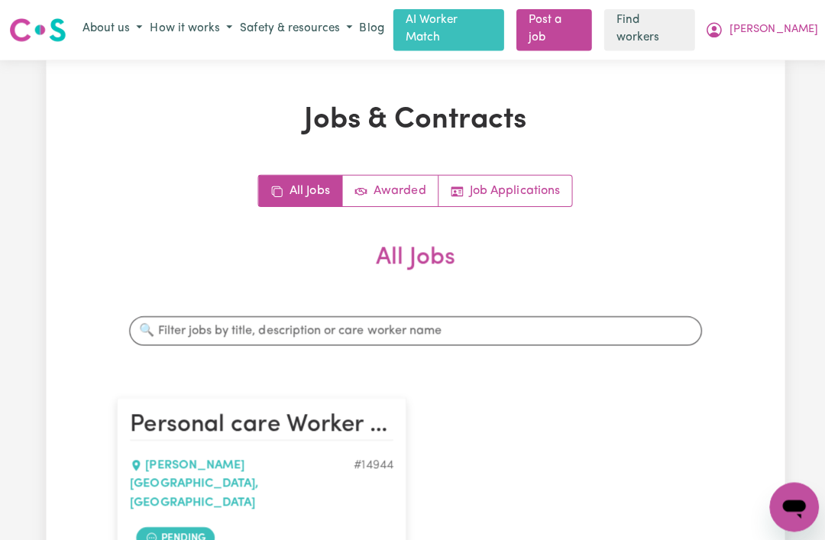
click at [786, 34] on span "[PERSON_NAME]" at bounding box center [768, 29] width 88 height 17
click at [715, 64] on link "My Dashboard" at bounding box center [755, 59] width 121 height 29
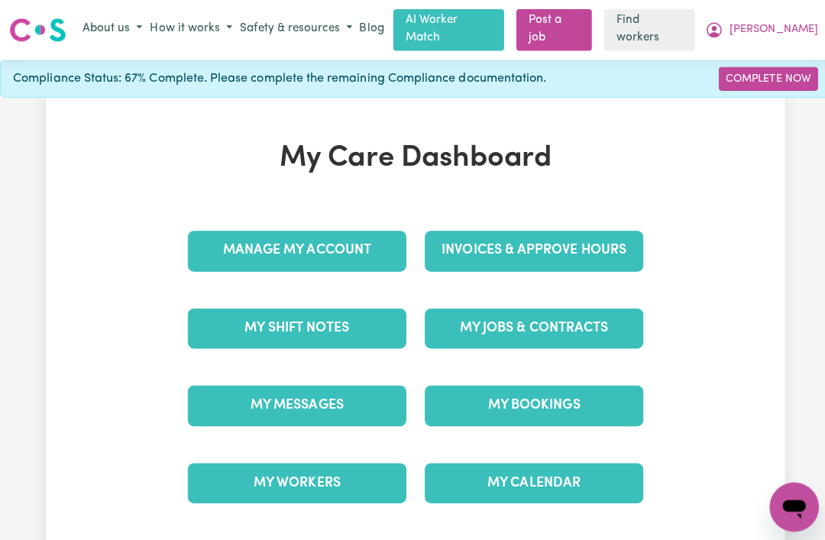
click at [281, 396] on link "My Messages" at bounding box center [294, 403] width 217 height 40
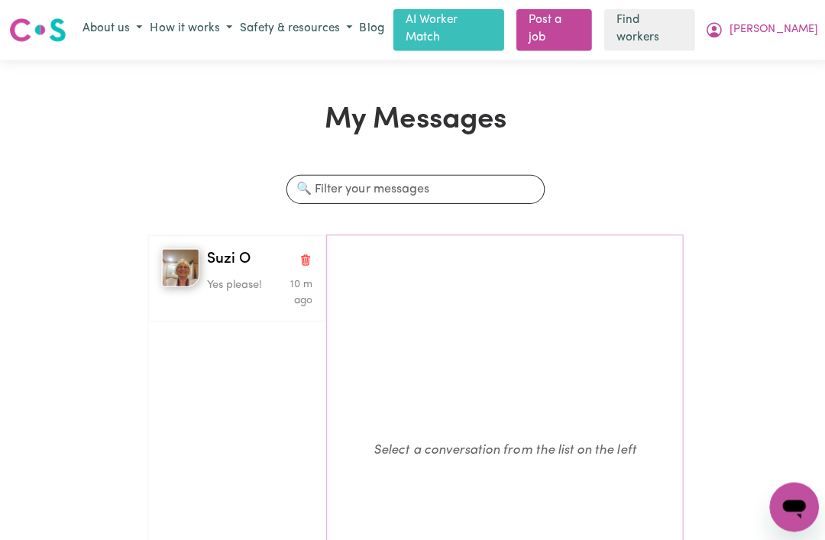
click at [213, 260] on span "Suzi O" at bounding box center [228, 258] width 44 height 22
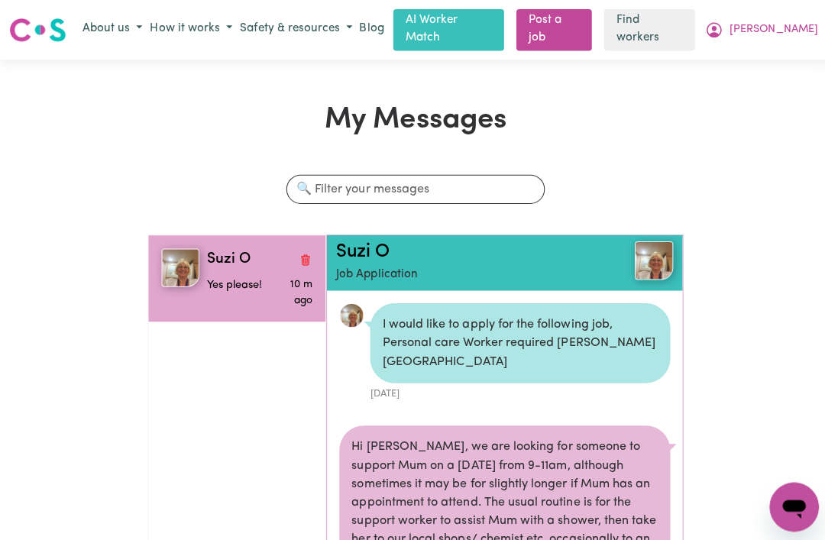
scroll to position [745, 0]
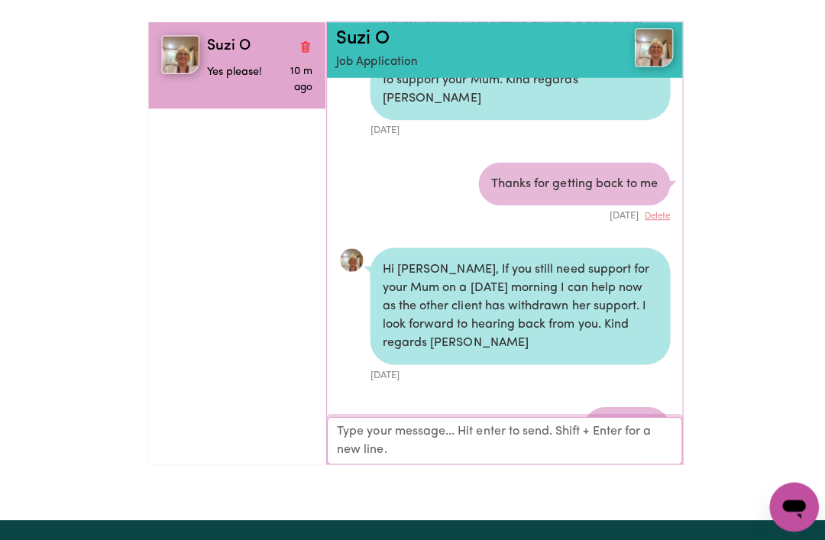
click at [350, 424] on textarea "Your reply" at bounding box center [501, 436] width 353 height 47
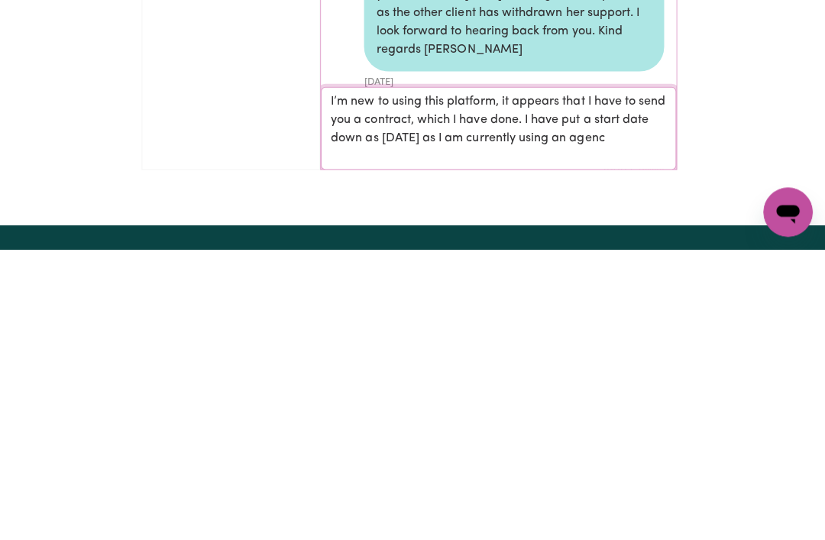
scroll to position [2, 0]
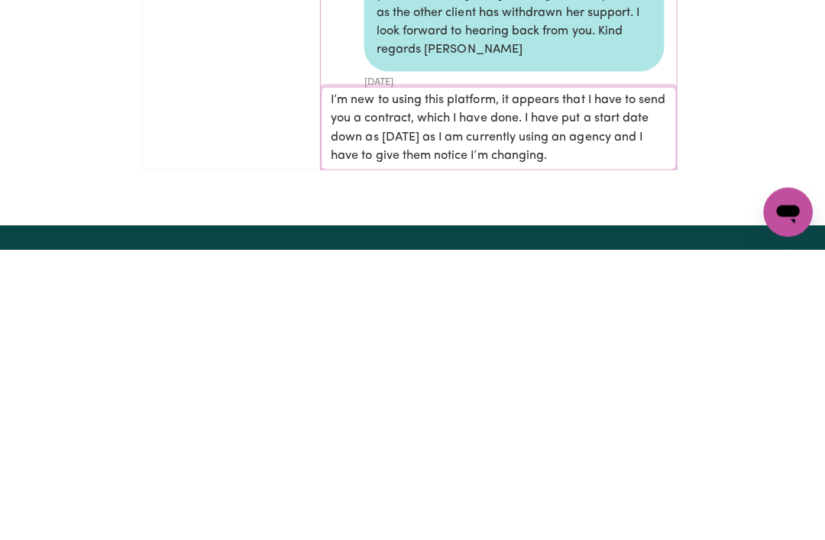
click at [556, 378] on textarea "I’m new to using this platform, it appears that I have to send you a contract, …" at bounding box center [501, 419] width 353 height 83
click at [489, 378] on textarea "I’m new to using this platform, it appears that I have to send you a contract, …" at bounding box center [501, 419] width 353 height 83
click at [543, 378] on textarea "I’m new to using this platform, it appears that I have to send you a contract, …" at bounding box center [501, 419] width 353 height 83
click at [622, 378] on textarea "I’m new to using this platform, it appears that I have to send you a contract, …" at bounding box center [501, 419] width 353 height 83
click at [549, 378] on textarea "I’m new to using this platform, it appears that I have to send you a contract, …" at bounding box center [501, 419] width 353 height 83
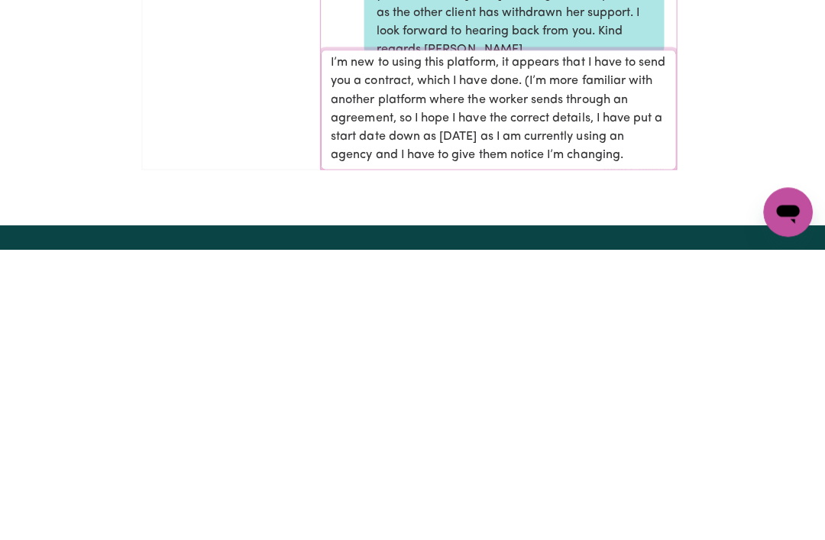
click at [644, 342] on textarea "I’m new to using this platform, it appears that I have to send you a contract, …" at bounding box center [501, 401] width 353 height 119
click at [579, 342] on textarea "I’m new to using this platform, it appears that I have to send you a contract, …" at bounding box center [501, 401] width 353 height 119
click at [383, 342] on textarea "I’m new to using this platform, it appears that I have to send you a contract, …" at bounding box center [501, 401] width 353 height 119
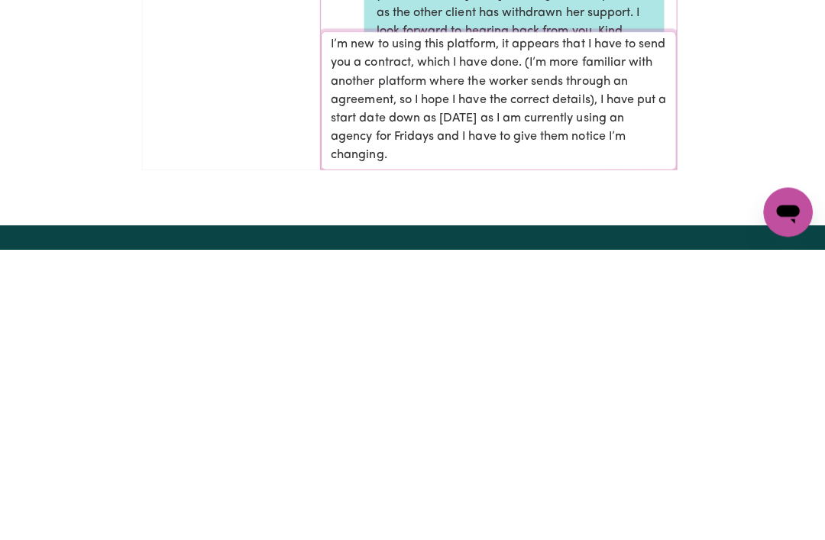
click at [391, 323] on textarea "I’m new to using this platform, it appears that I have to send you a contract, …" at bounding box center [501, 392] width 353 height 138
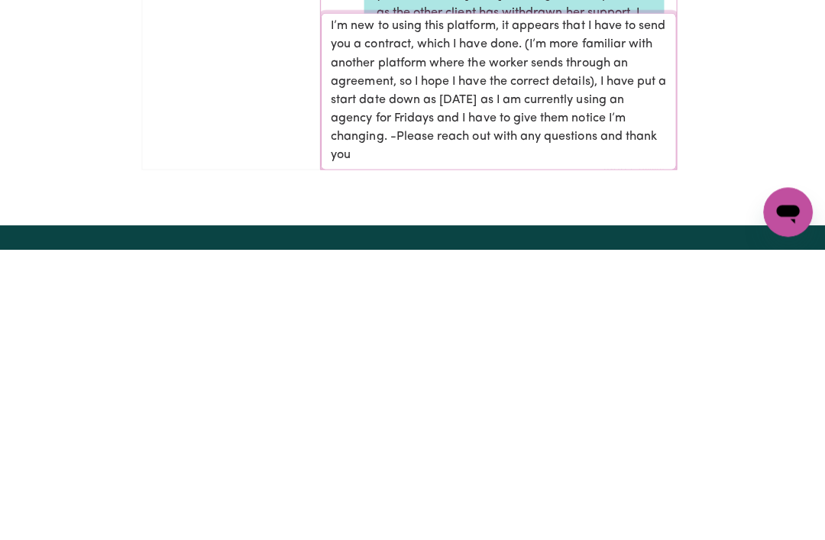
type textarea "I’m new to using this platform, it appears that I have to send you a contract, …"
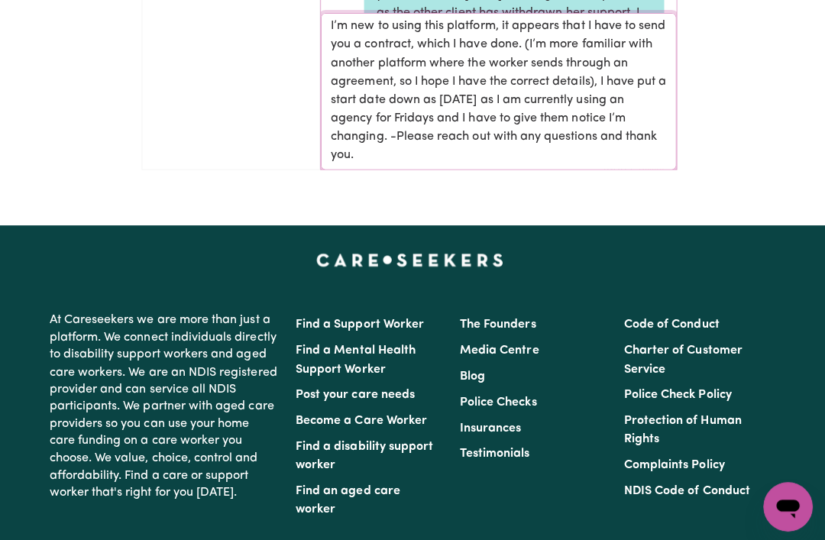
click at [559, 144] on textarea "I’m new to using this platform, it appears that I have to send you a contract, …" at bounding box center [501, 90] width 353 height 156
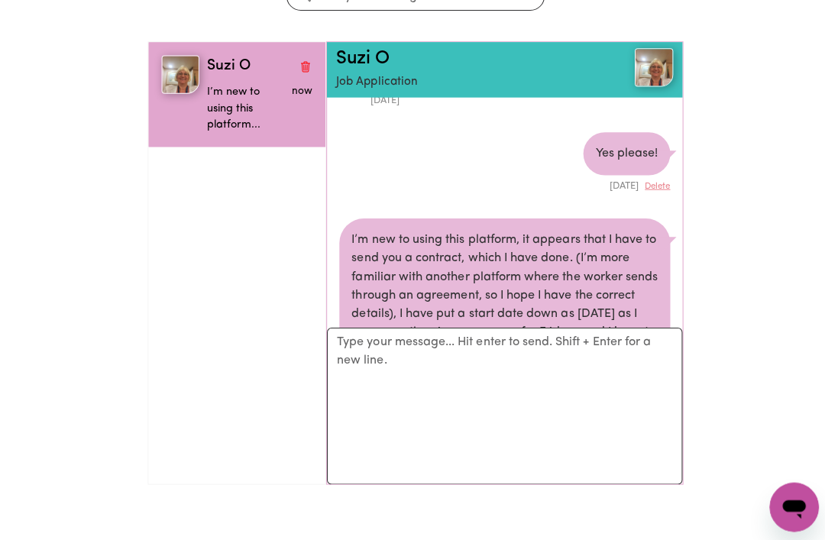
scroll to position [190, 0]
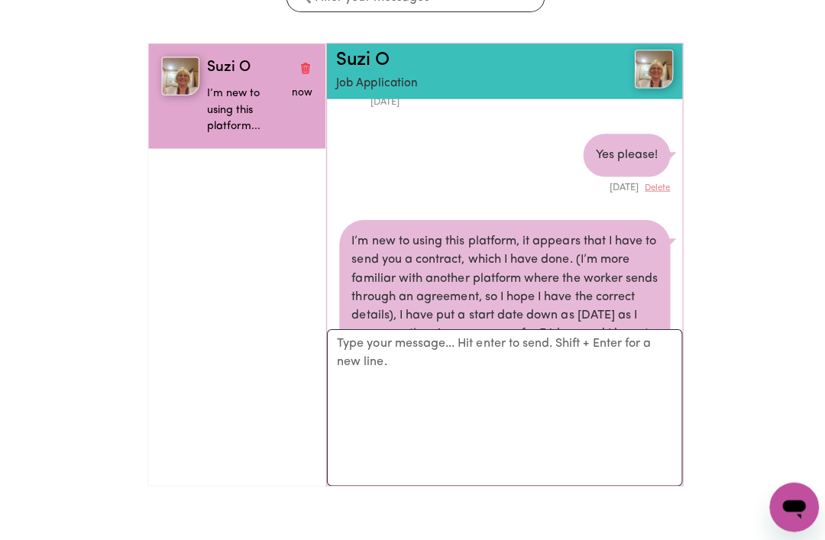
click at [221, 63] on span "Suzi O" at bounding box center [228, 68] width 44 height 22
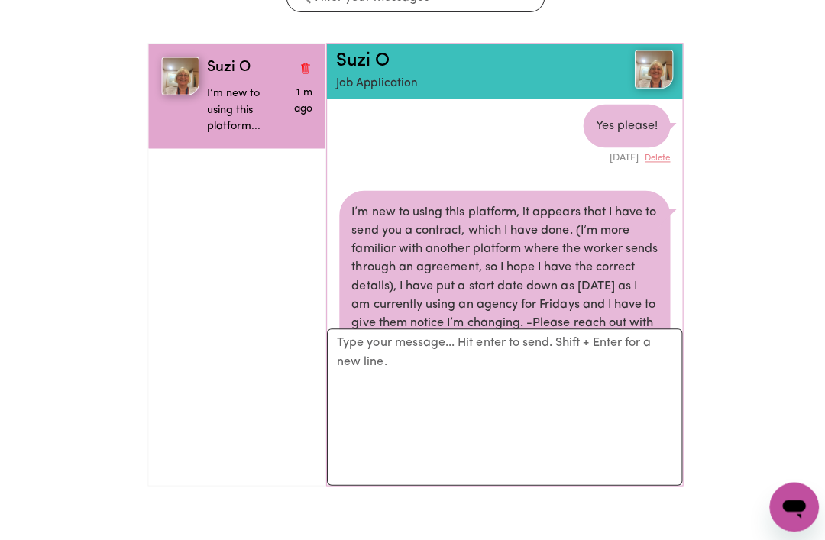
click at [224, 60] on span "Suzi O" at bounding box center [228, 68] width 44 height 22
click at [228, 63] on span "Suzi O" at bounding box center [228, 68] width 44 height 22
click at [175, 73] on img "button" at bounding box center [178, 76] width 37 height 38
click at [652, 65] on img at bounding box center [649, 69] width 38 height 38
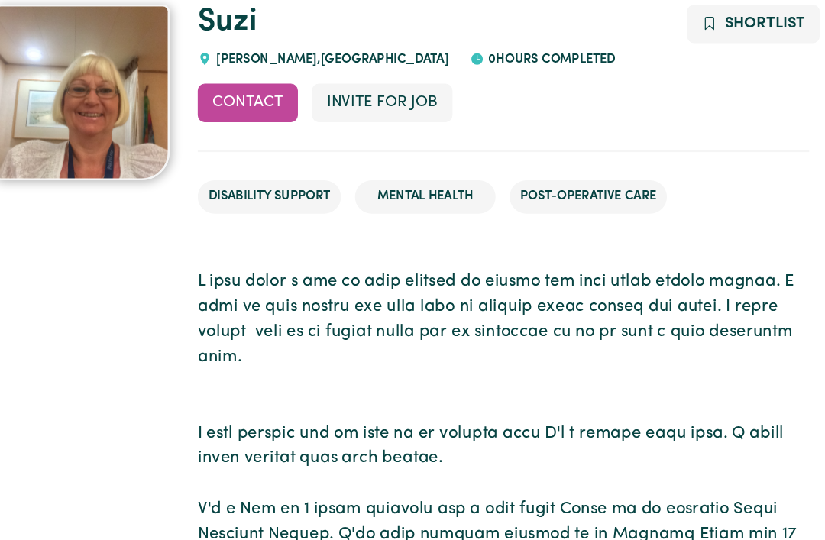
scroll to position [153, 0]
